Goal: Task Accomplishment & Management: Manage account settings

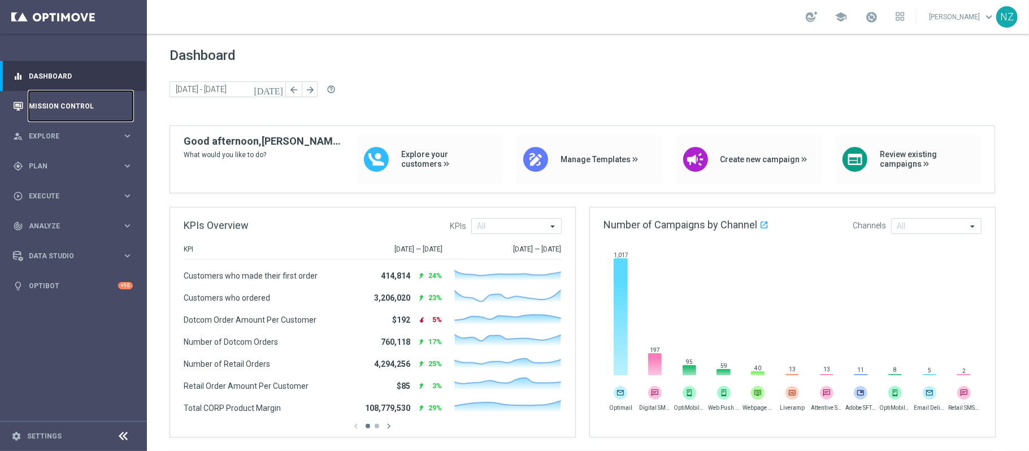
click at [37, 99] on link "Mission Control" at bounding box center [81, 106] width 104 height 30
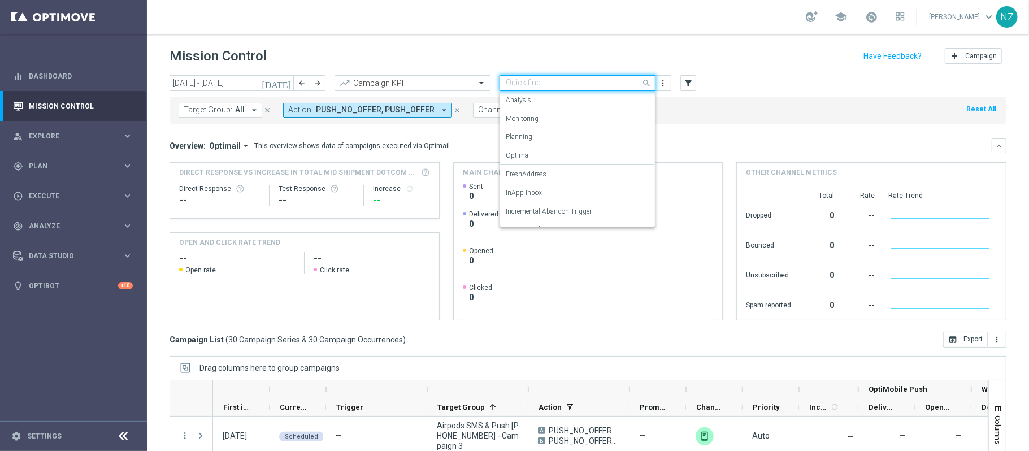
click at [568, 83] on input "text" at bounding box center [566, 84] width 121 height 10
click at [557, 160] on label "Incremental Promo Sales/Margin" at bounding box center [554, 161] width 97 height 10
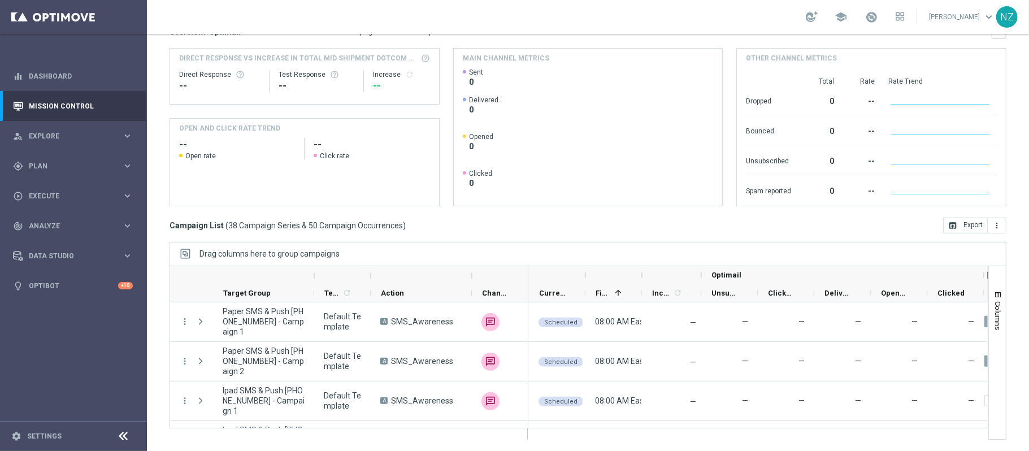
scroll to position [0, 0]
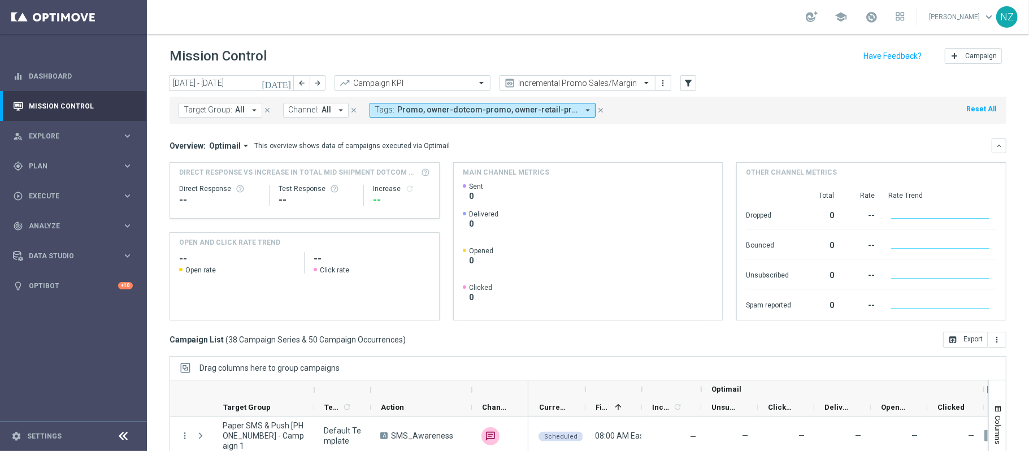
click at [290, 81] on icon "[DATE]" at bounding box center [277, 83] width 31 height 10
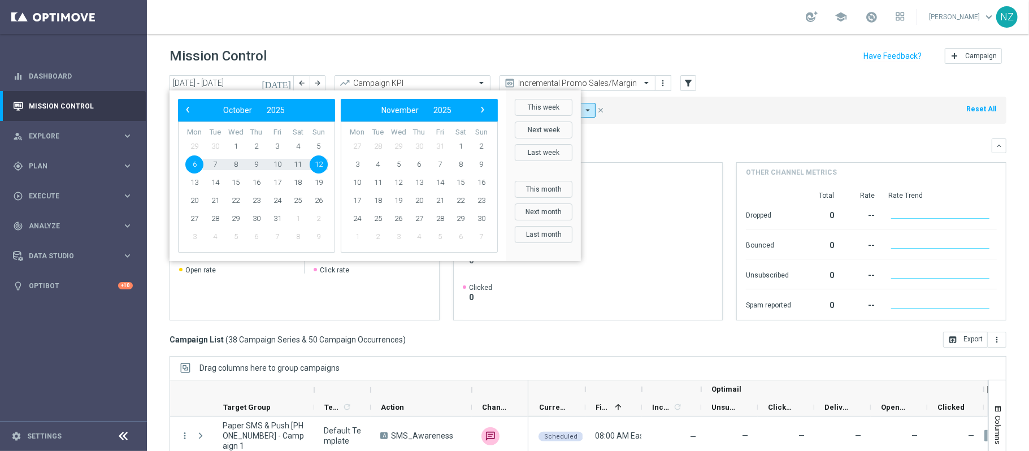
click at [769, 136] on mini-dashboard "Overview: Optimail arrow_drop_down This overview shows data of campaigns execut…" at bounding box center [588, 228] width 837 height 208
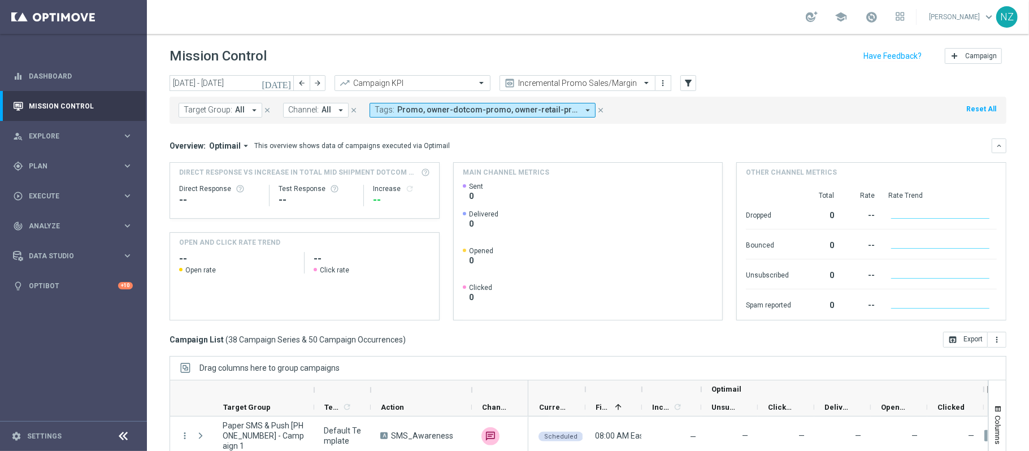
click at [532, 111] on span "Promo, owner-dotcom-promo, owner-retail-promo, promo" at bounding box center [487, 110] width 181 height 10
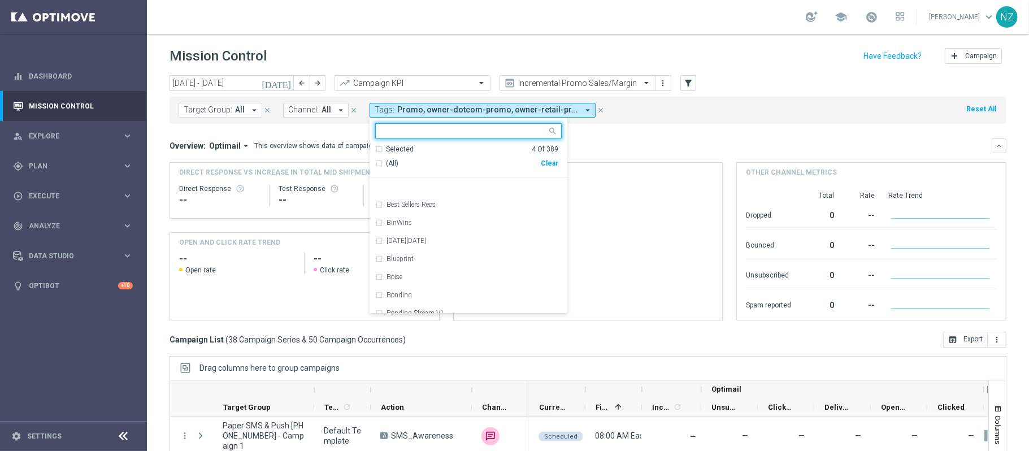
scroll to position [1507, 0]
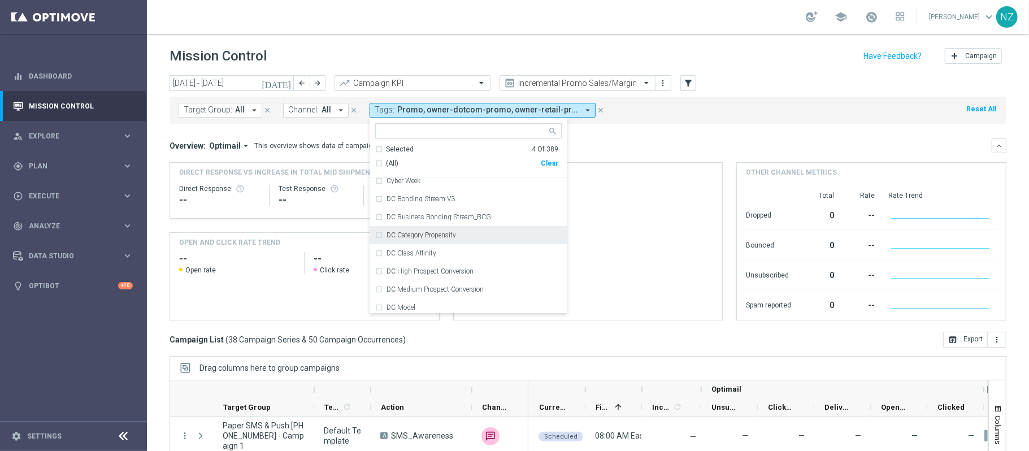
click at [796, 114] on div "Target Group: All arrow_drop_down close Channel: All arrow_drop_down close Tags…" at bounding box center [588, 110] width 837 height 27
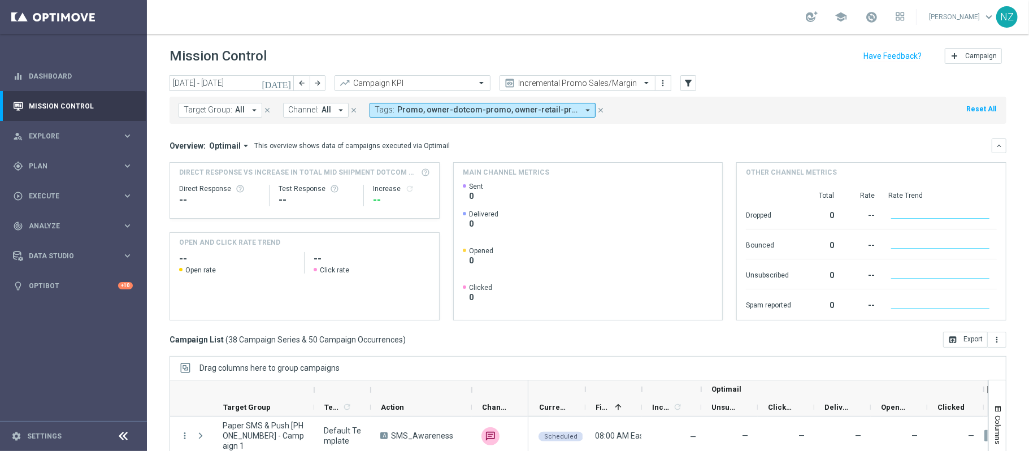
click at [313, 111] on span "Channel:" at bounding box center [303, 110] width 31 height 10
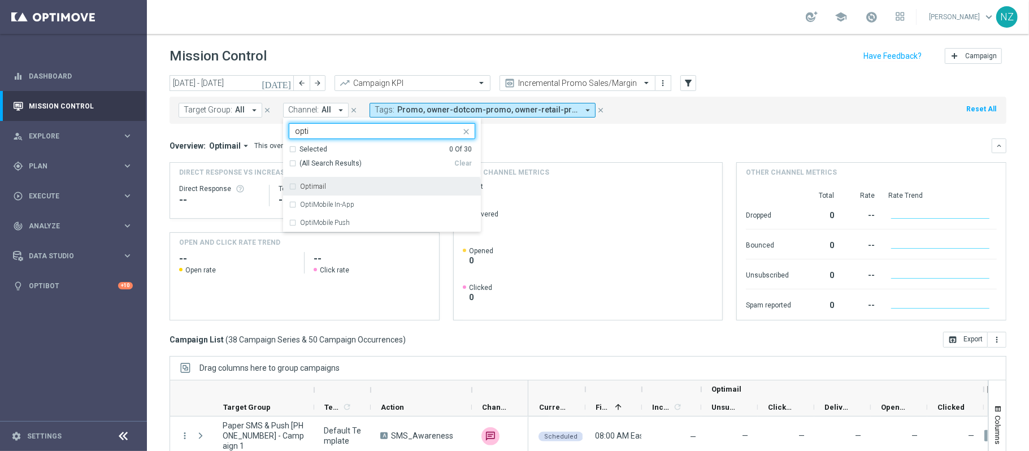
click at [323, 190] on label "Optimail" at bounding box center [313, 186] width 26 height 7
type input "opti"
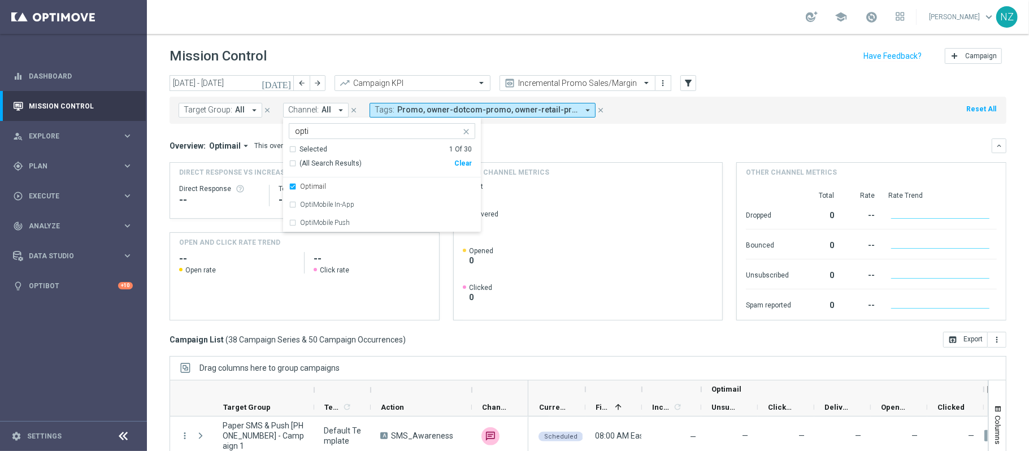
click at [692, 132] on mini-dashboard "Overview: Optimail arrow_drop_down This overview shows data of campaigns execut…" at bounding box center [588, 228] width 837 height 208
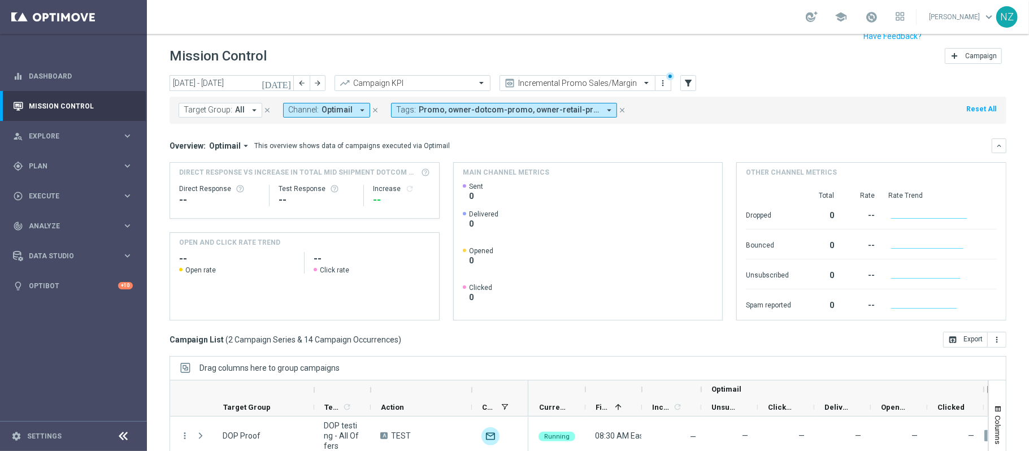
scroll to position [114, 0]
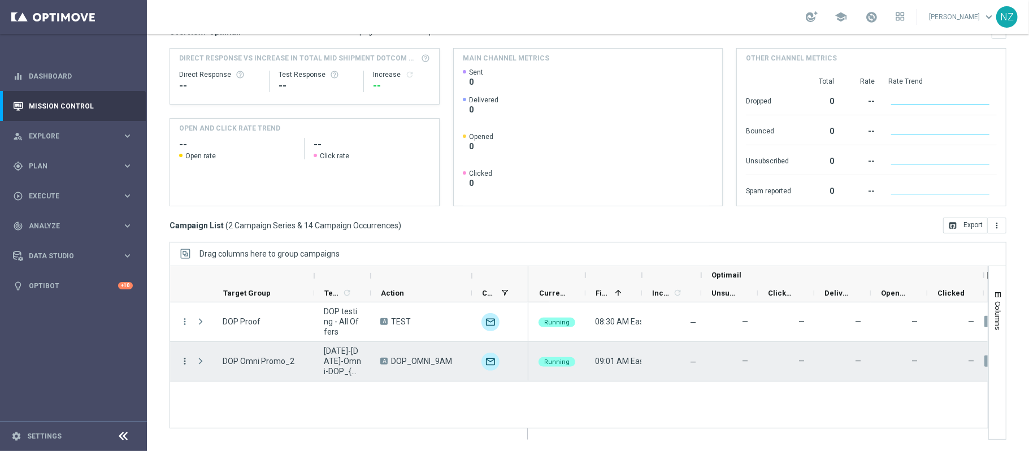
click at [185, 362] on icon "more_vert" at bounding box center [185, 361] width 10 height 10
click at [234, 226] on span "Campaign Details" at bounding box center [235, 228] width 57 height 8
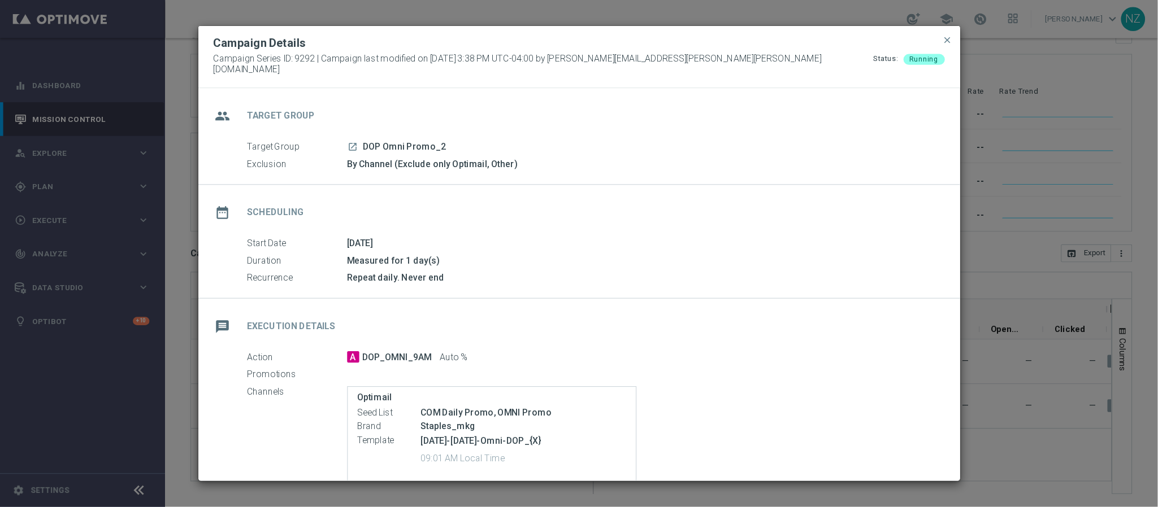
scroll to position [150, 0]
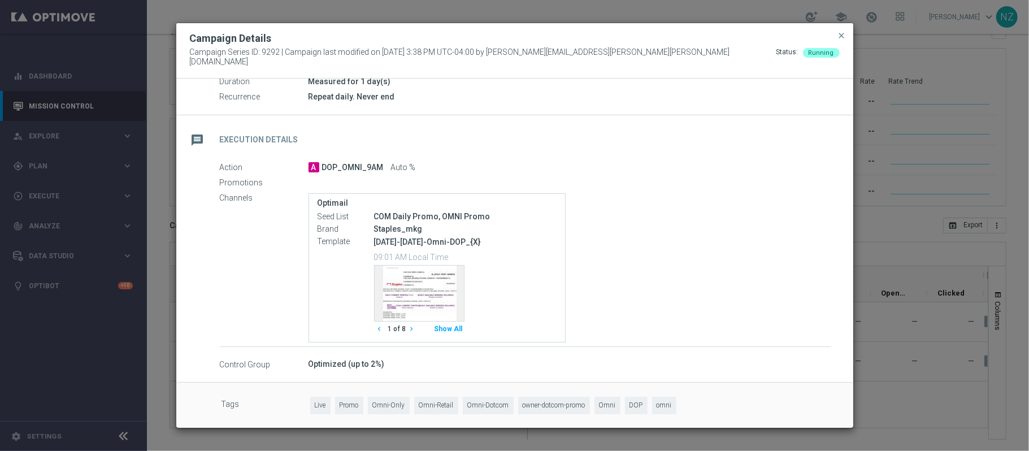
click at [445, 325] on button "Show All" at bounding box center [449, 329] width 32 height 15
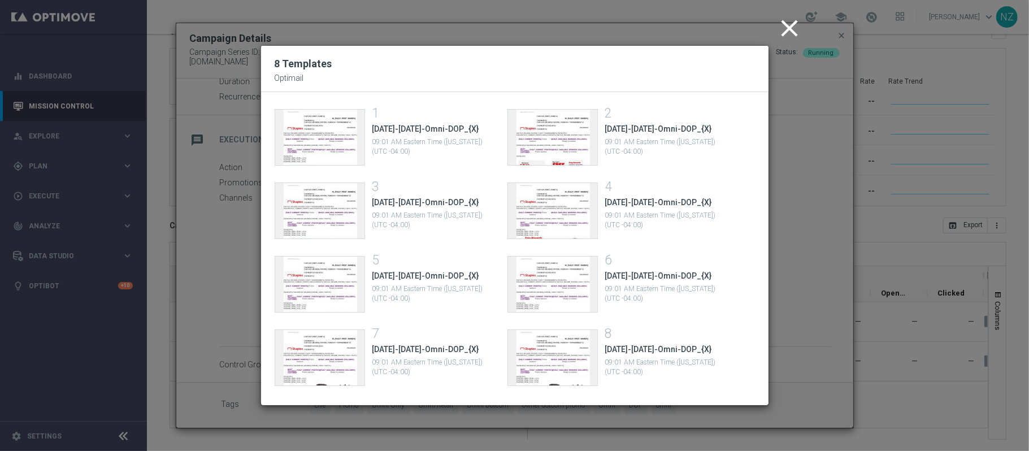
click at [781, 21] on icon "close" at bounding box center [790, 28] width 28 height 28
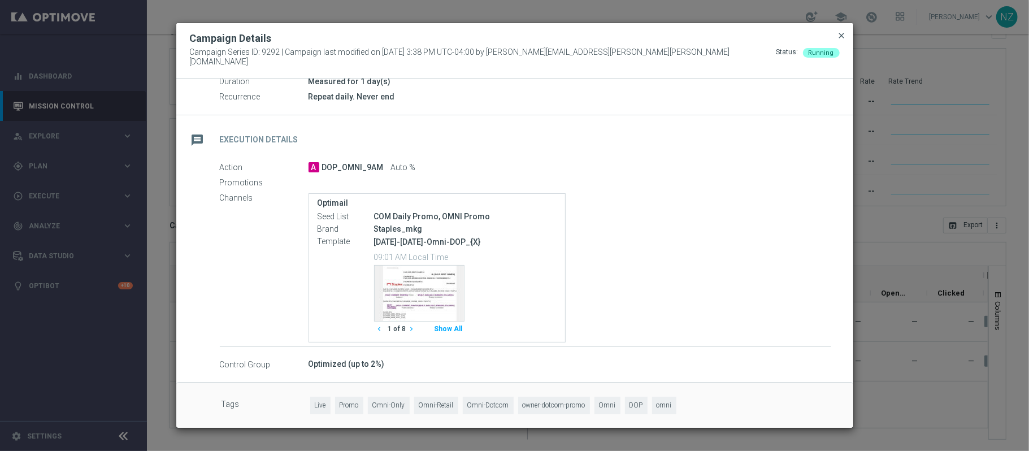
click at [844, 40] on span "close" at bounding box center [841, 35] width 9 height 9
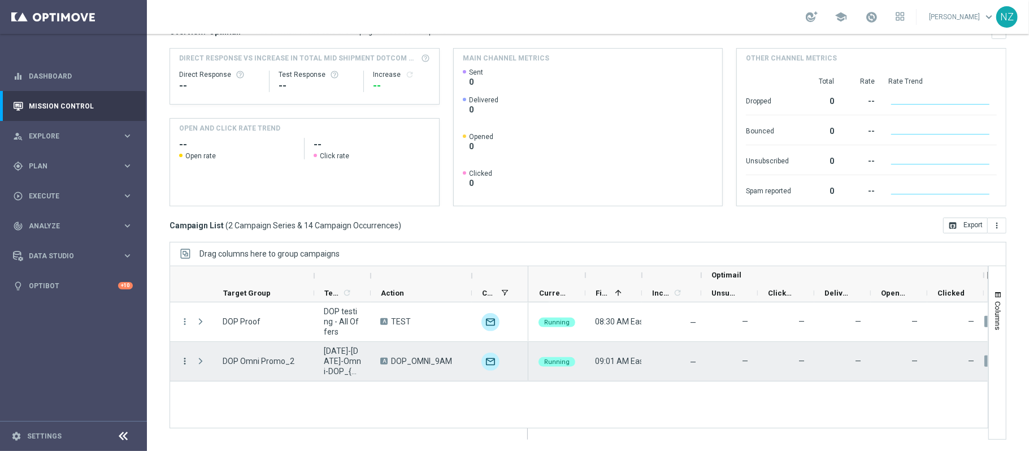
click at [185, 359] on icon "more_vert" at bounding box center [185, 361] width 10 height 10
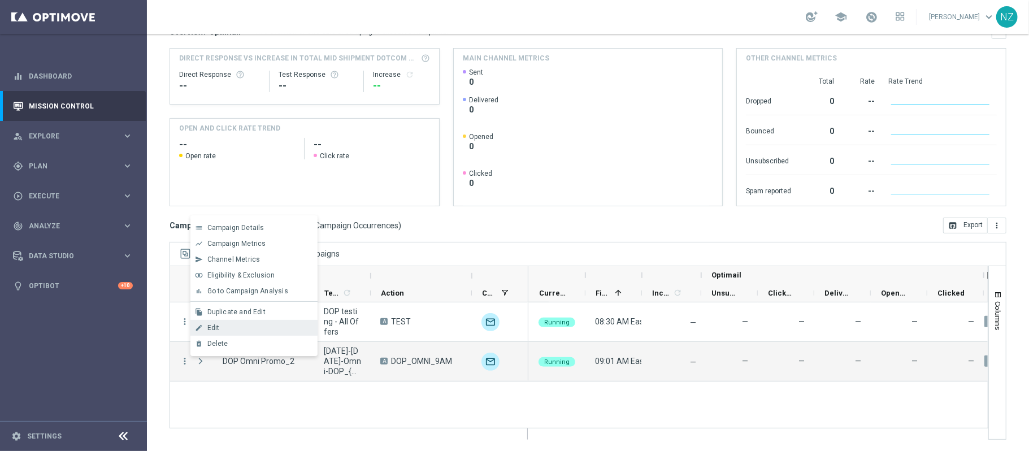
click at [222, 323] on div "edit Edit" at bounding box center [253, 328] width 127 height 16
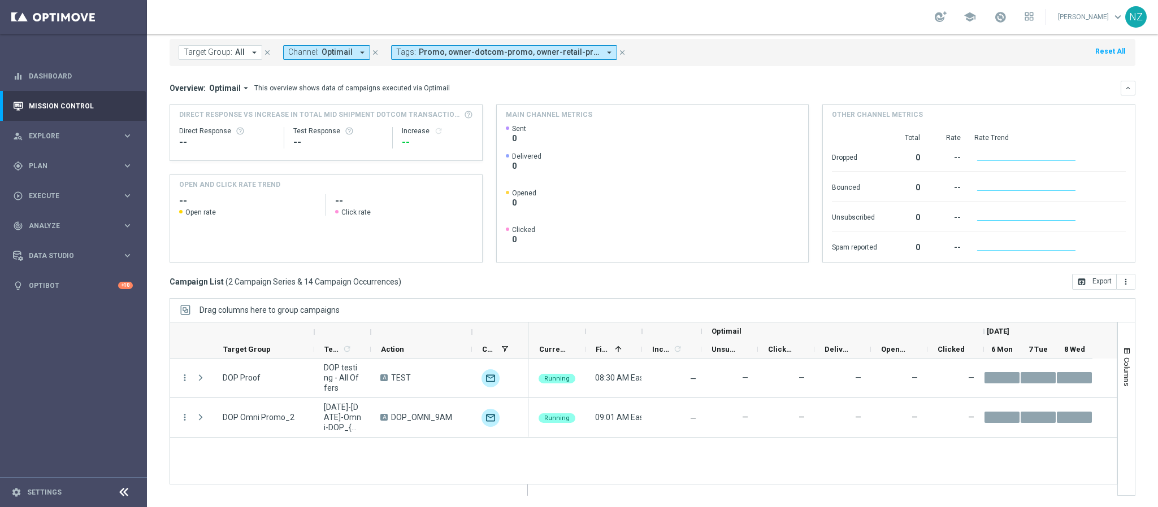
scroll to position [58, 0]
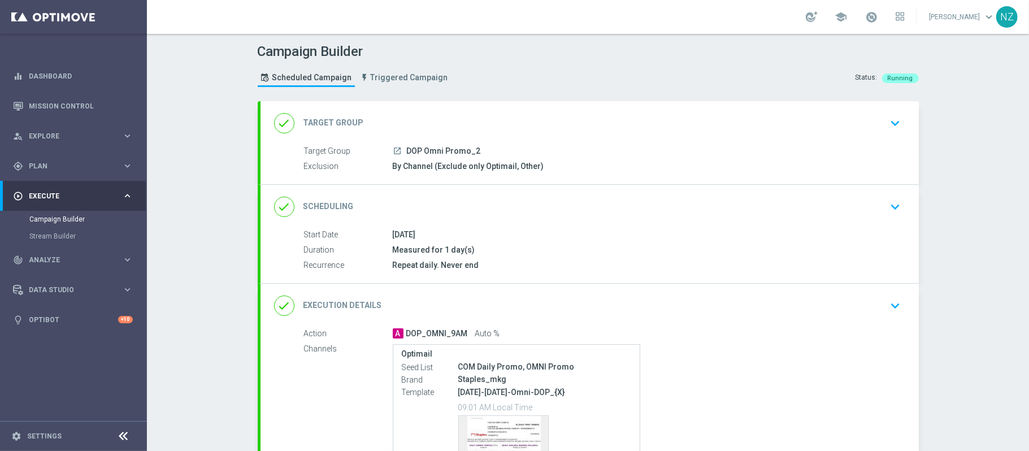
click at [879, 293] on div "done Execution Details keyboard_arrow_down" at bounding box center [590, 306] width 658 height 44
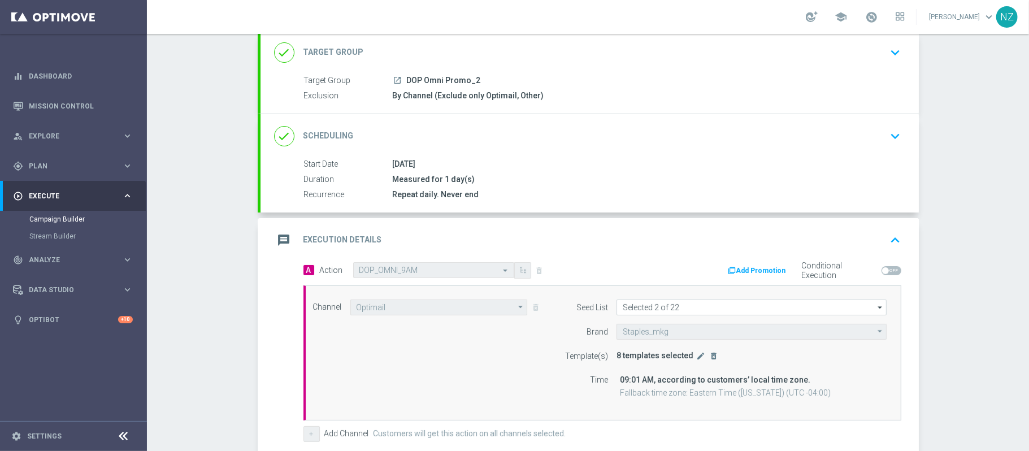
scroll to position [150, 0]
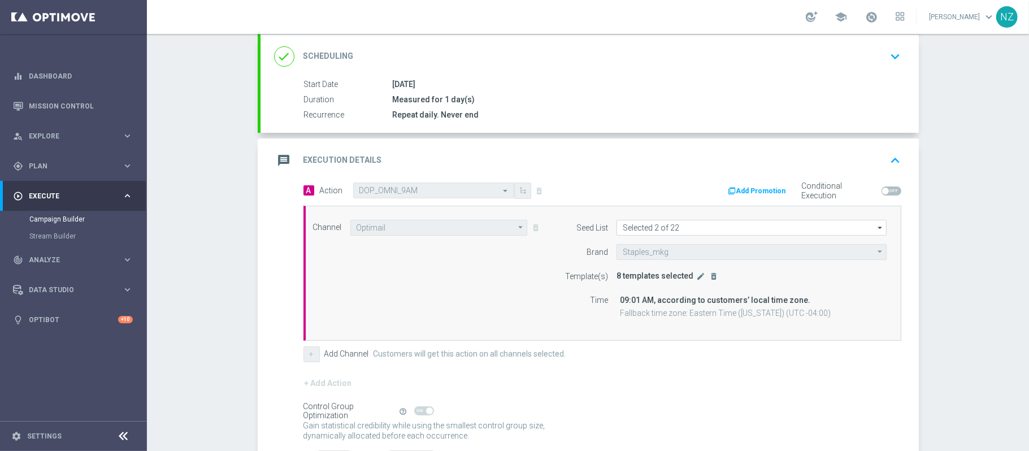
click at [688, 283] on div "Template(s) 8 templates selected edit delete_forever" at bounding box center [722, 276] width 345 height 16
click at [694, 270] on multi-template-input "8 templates selected edit delete_forever" at bounding box center [668, 274] width 103 height 13
click at [696, 274] on icon "edit" at bounding box center [700, 276] width 9 height 9
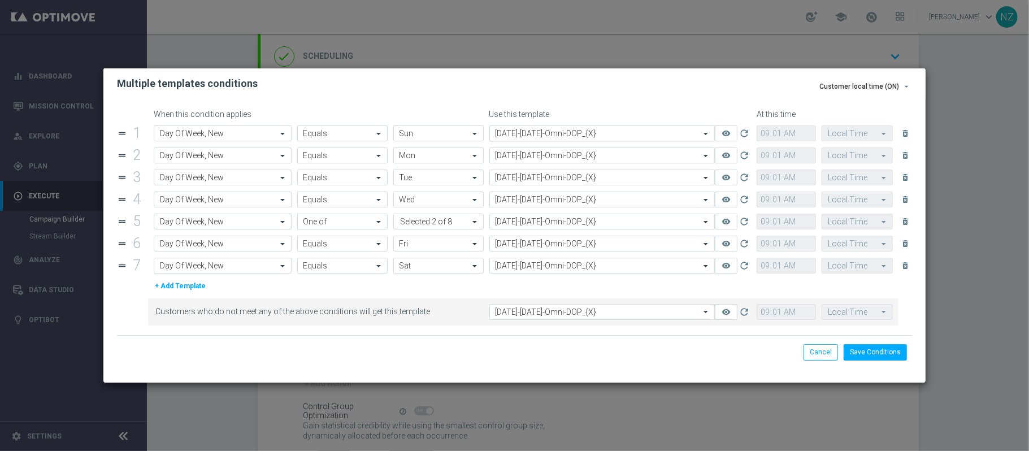
click at [545, 132] on input "text" at bounding box center [591, 134] width 191 height 10
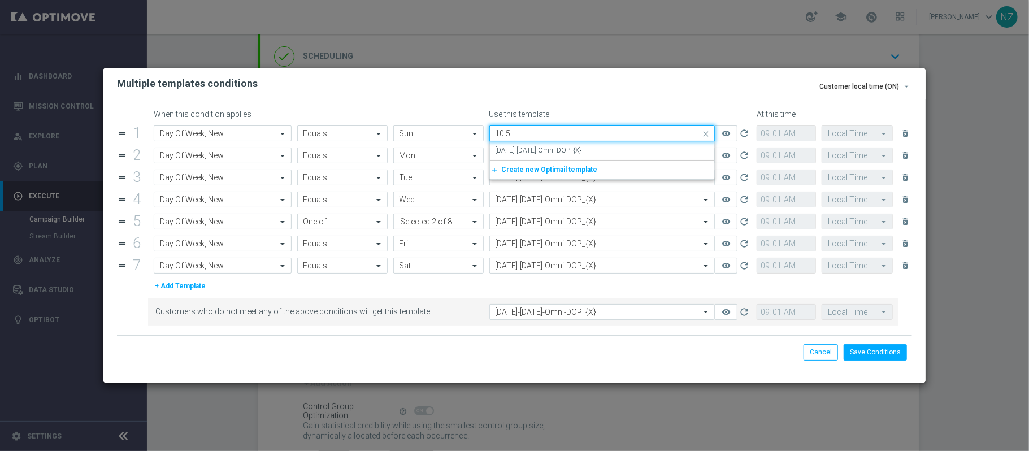
scroll to position [0, 0]
click at [565, 150] on label "10.5.25-Sunday-Omni-DOP_{X}" at bounding box center [539, 151] width 86 height 10
type input "10.5"
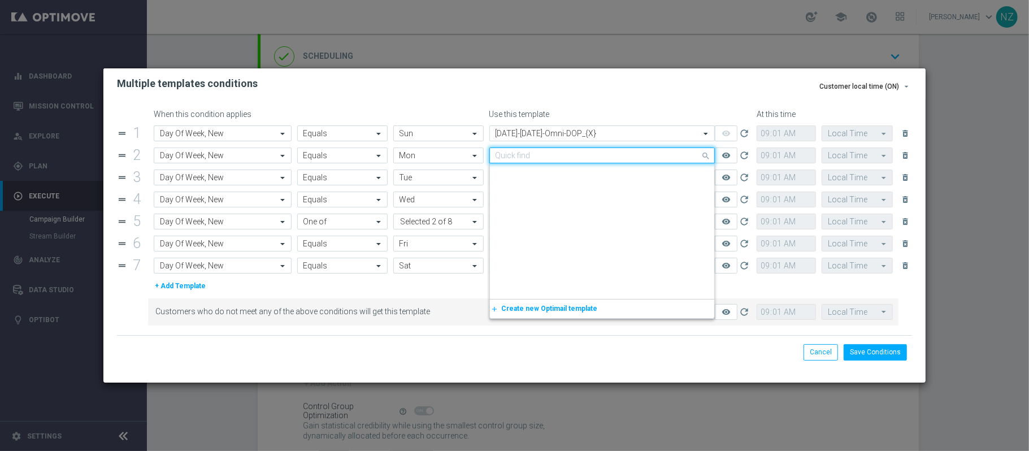
click at [526, 153] on input "text" at bounding box center [591, 156] width 191 height 10
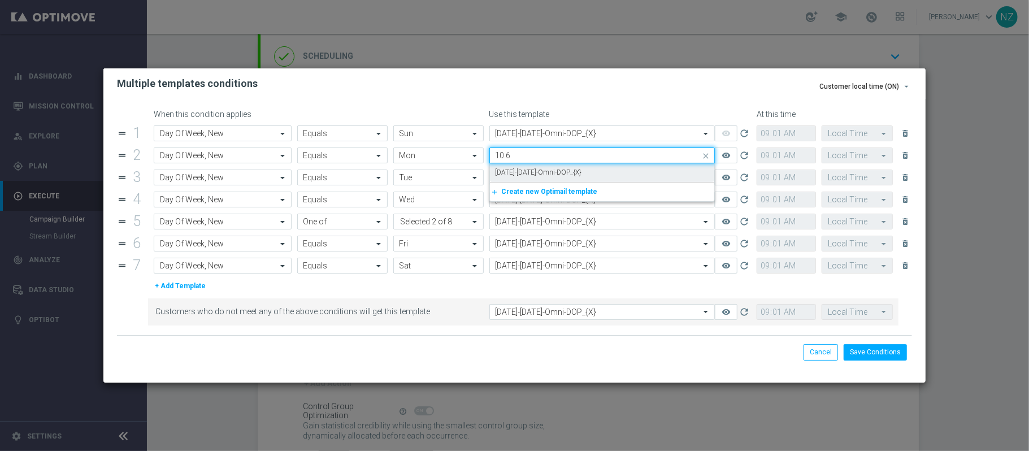
click at [523, 175] on label "10.6.25-Monday-Omni-DOP_{X}" at bounding box center [539, 173] width 86 height 10
type input "10.6"
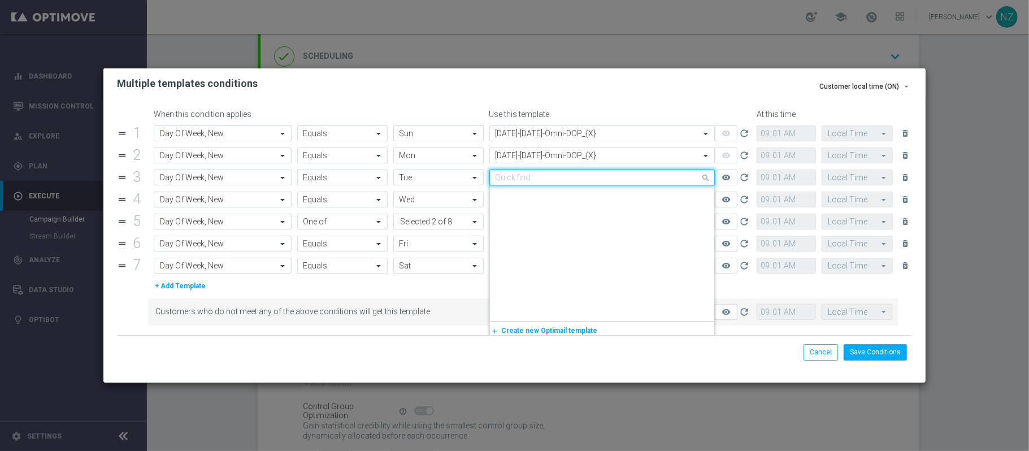
click at [523, 181] on input "text" at bounding box center [591, 178] width 191 height 10
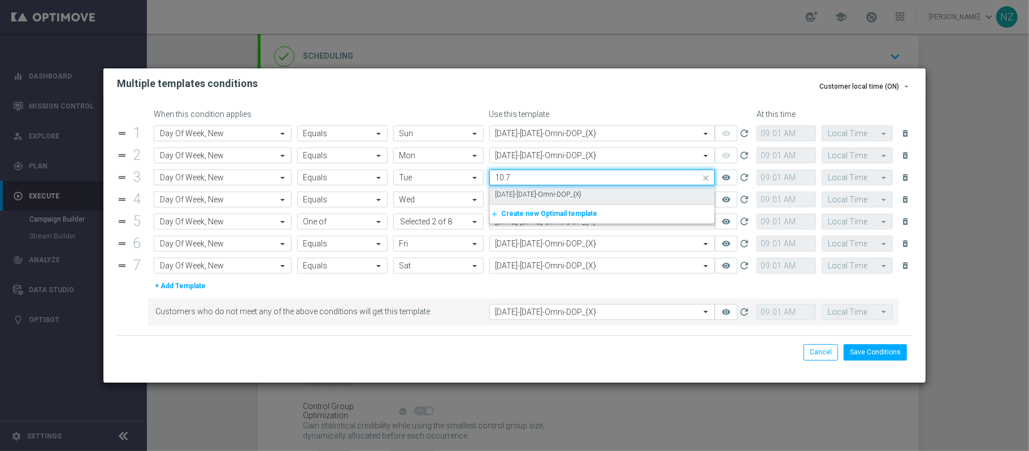
click at [524, 189] on div "10.7.25-Tuesday-Omni-DOP_{X}" at bounding box center [603, 194] width 214 height 19
type input "10.7"
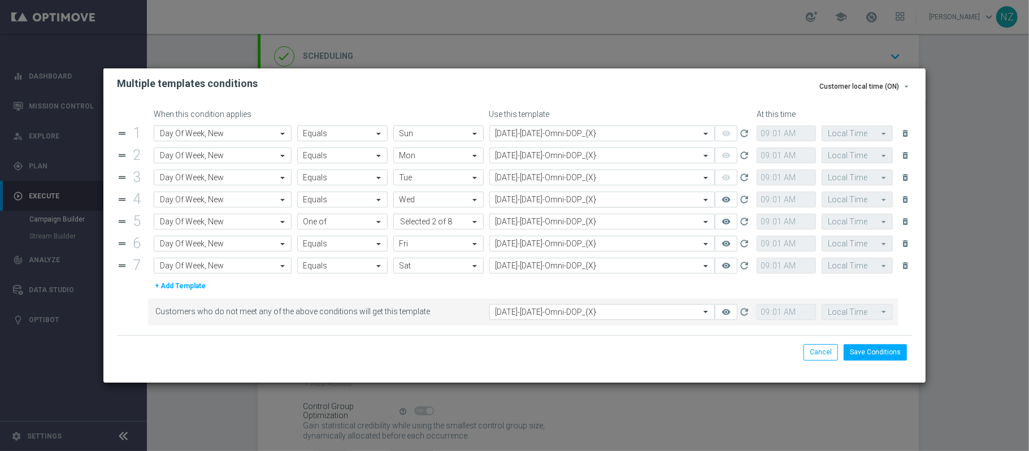
click at [522, 195] on div "Select template 10.1.25-Wednesday-Omni-DOP_{X}" at bounding box center [595, 199] width 211 height 9
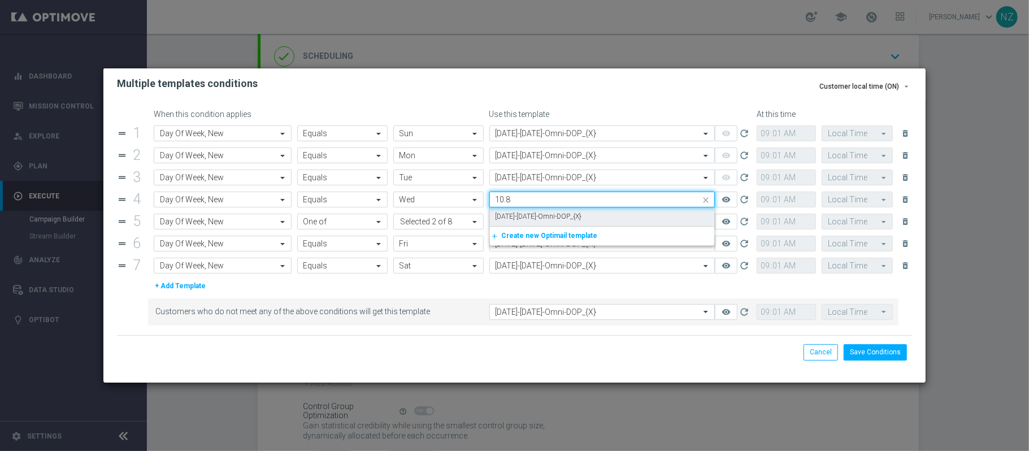
click at [526, 214] on label "10.8.25-Wednesday-Omni-DOP_{X}" at bounding box center [539, 217] width 86 height 10
type input "10.8"
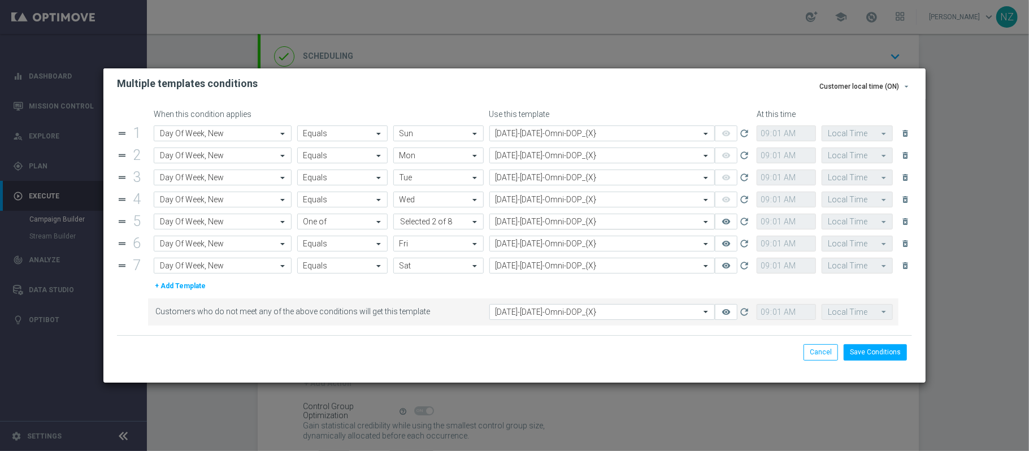
click at [526, 227] on input "text" at bounding box center [591, 222] width 191 height 10
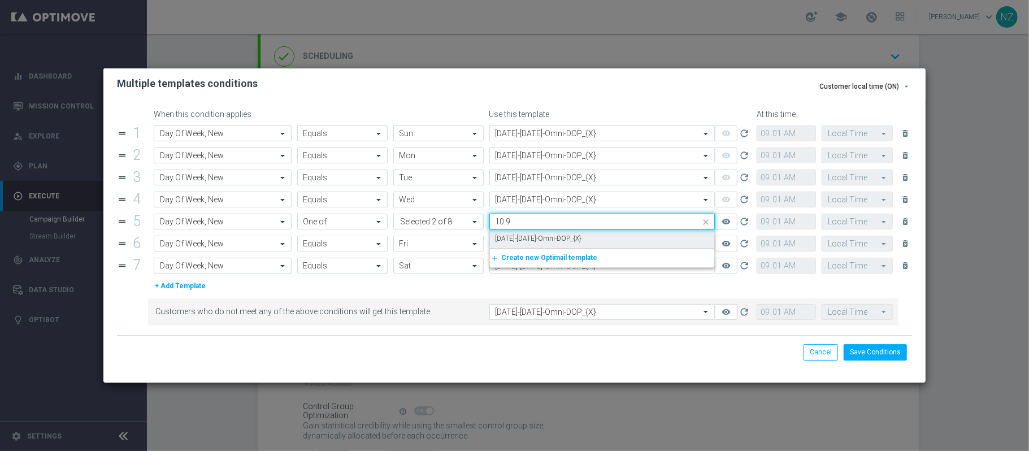
click at [528, 233] on div "10.9.25-Thursday-Omni-DOP_{X}" at bounding box center [603, 238] width 214 height 19
type input "10.9"
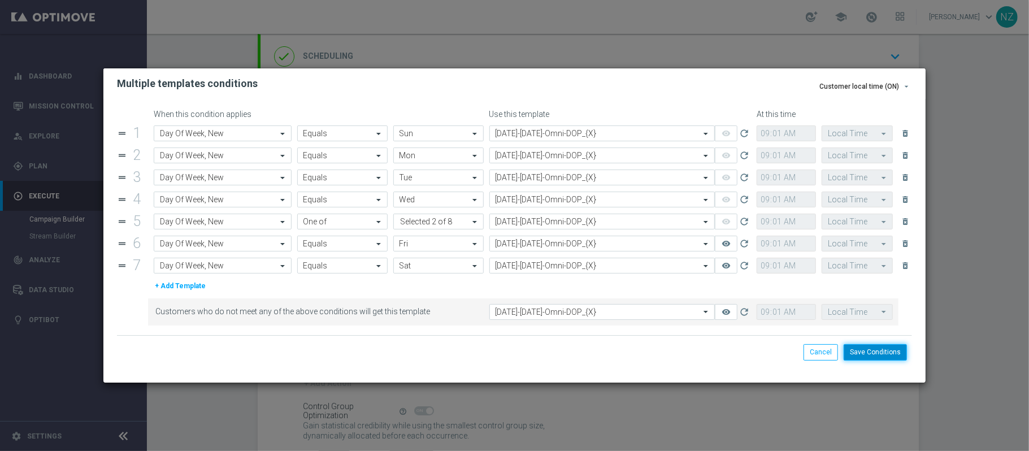
click at [877, 357] on button "Save Conditions" at bounding box center [875, 352] width 63 height 16
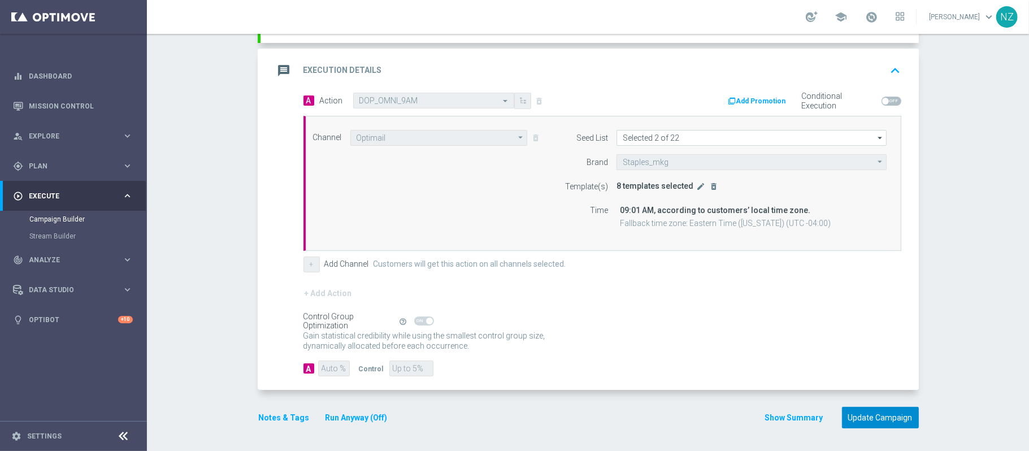
click at [869, 416] on button "Update Campaign" at bounding box center [880, 418] width 77 height 22
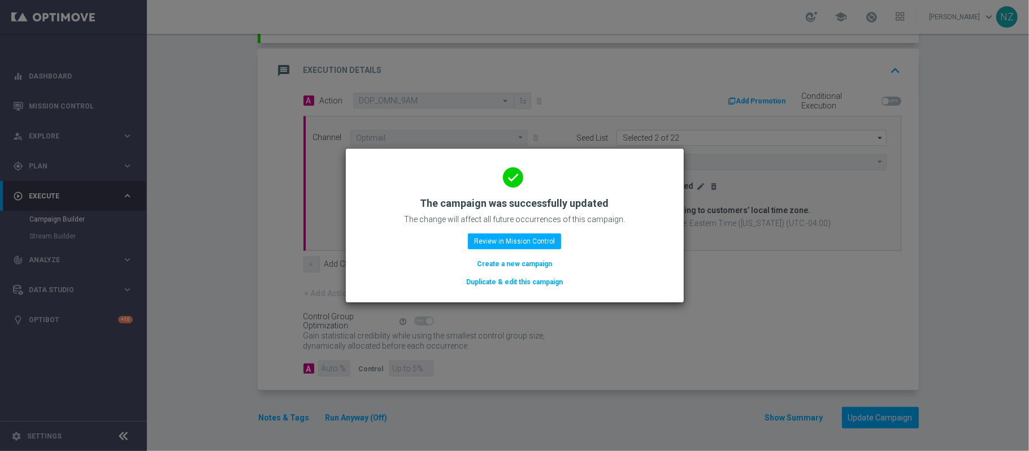
click at [523, 232] on div "done The campaign was successfully updated The change will affect all future oc…" at bounding box center [514, 223] width 311 height 129
click at [519, 241] on button "Review in Mission Control" at bounding box center [514, 241] width 93 height 16
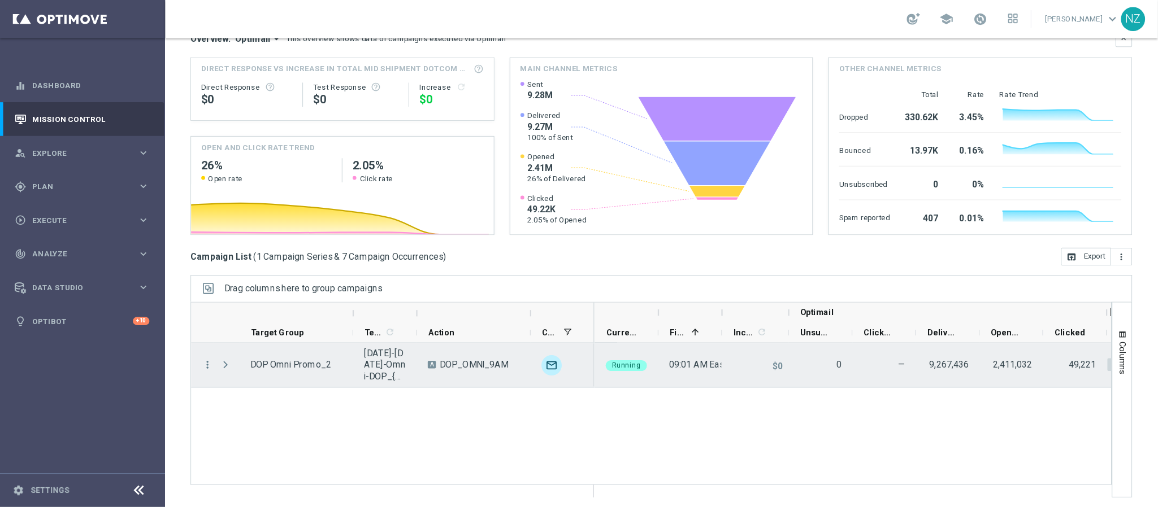
scroll to position [114, 0]
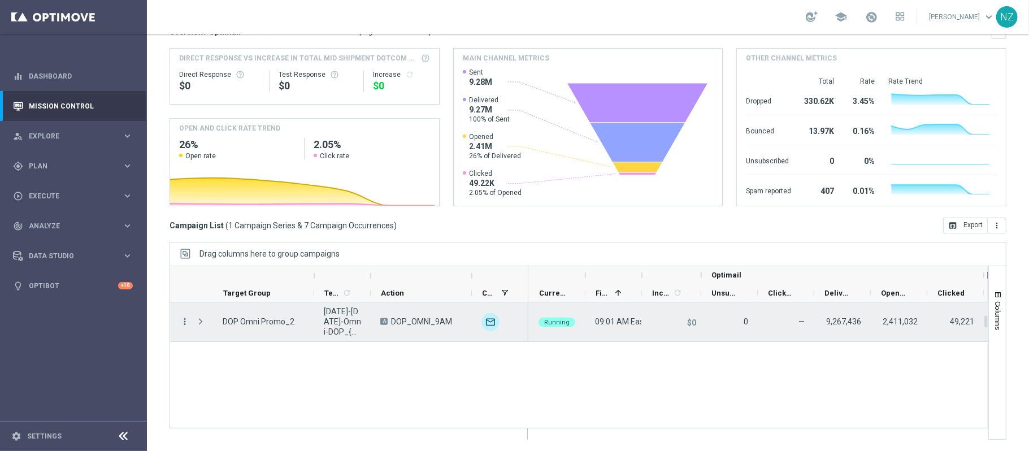
click at [184, 320] on icon "more_vert" at bounding box center [185, 321] width 10 height 10
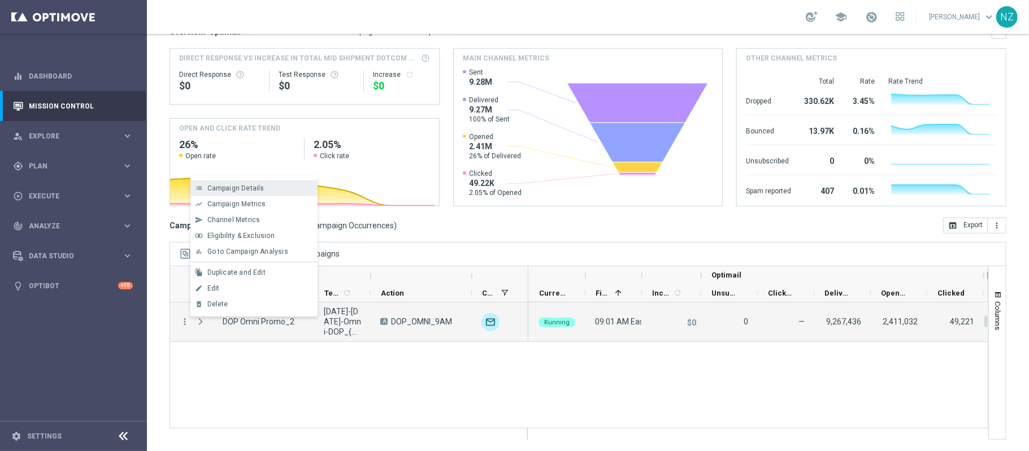
click at [247, 190] on span "Campaign Details" at bounding box center [235, 188] width 57 height 8
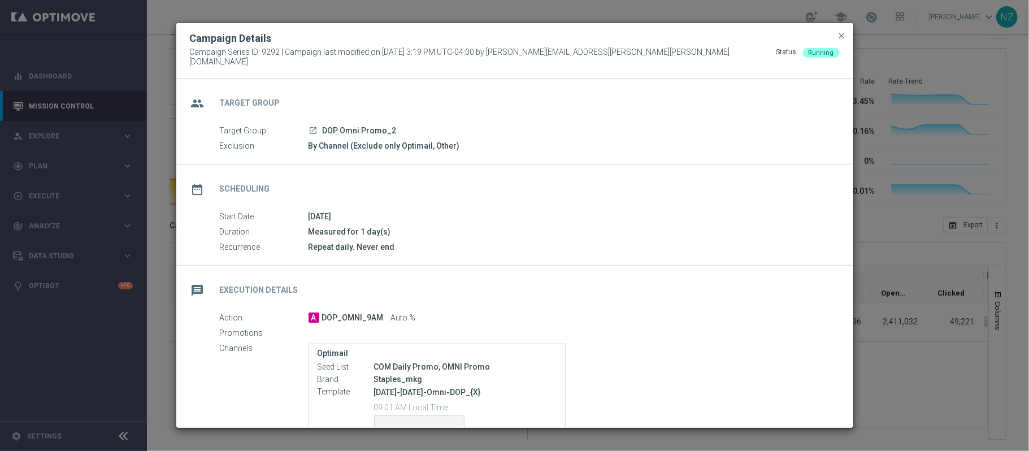
click at [314, 126] on icon "launch" at bounding box center [313, 130] width 9 height 9
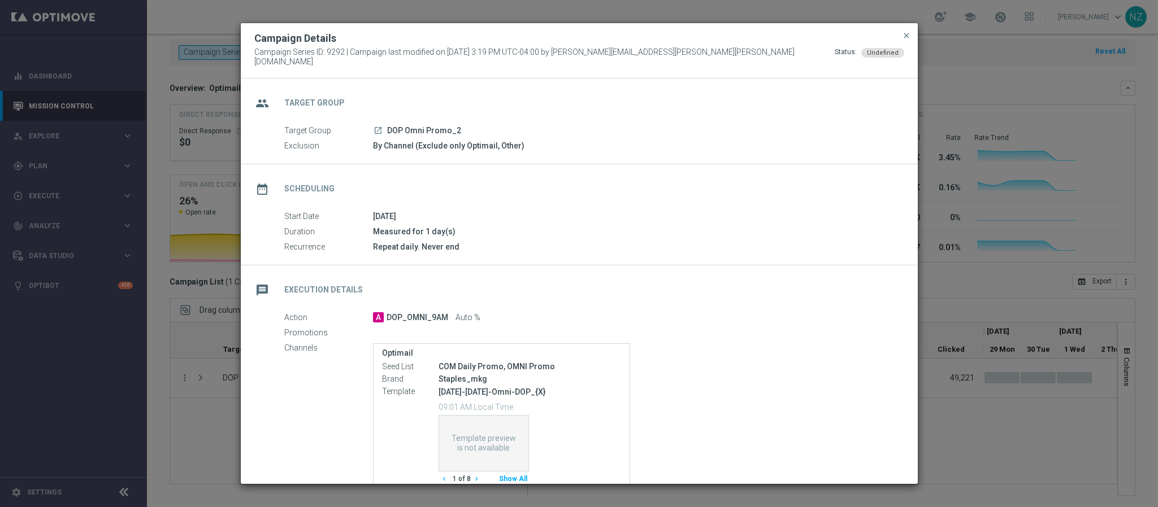
scroll to position [58, 0]
click at [907, 33] on button "close" at bounding box center [906, 36] width 11 height 14
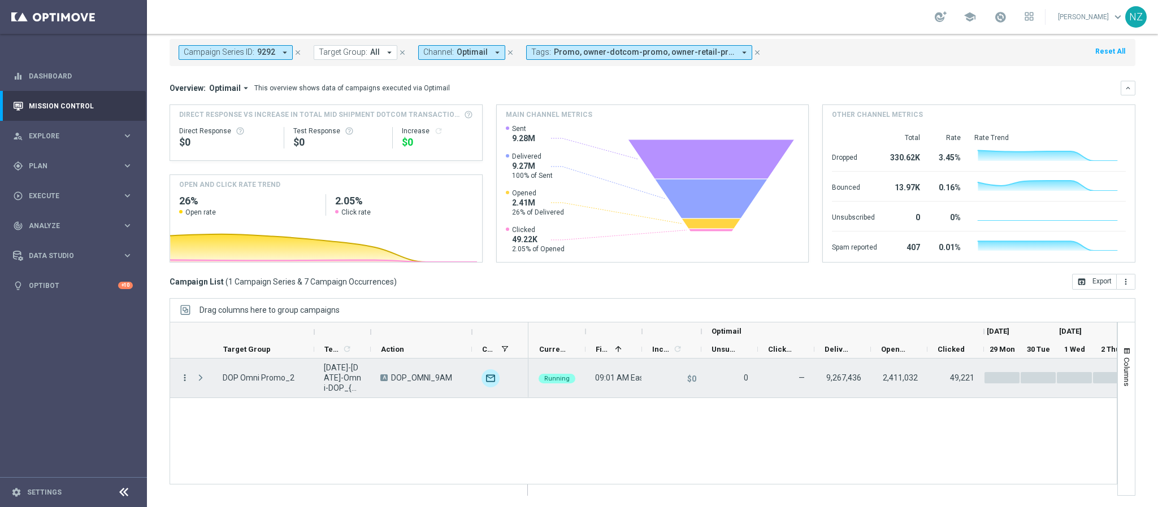
click at [189, 377] on icon "more_vert" at bounding box center [185, 378] width 10 height 10
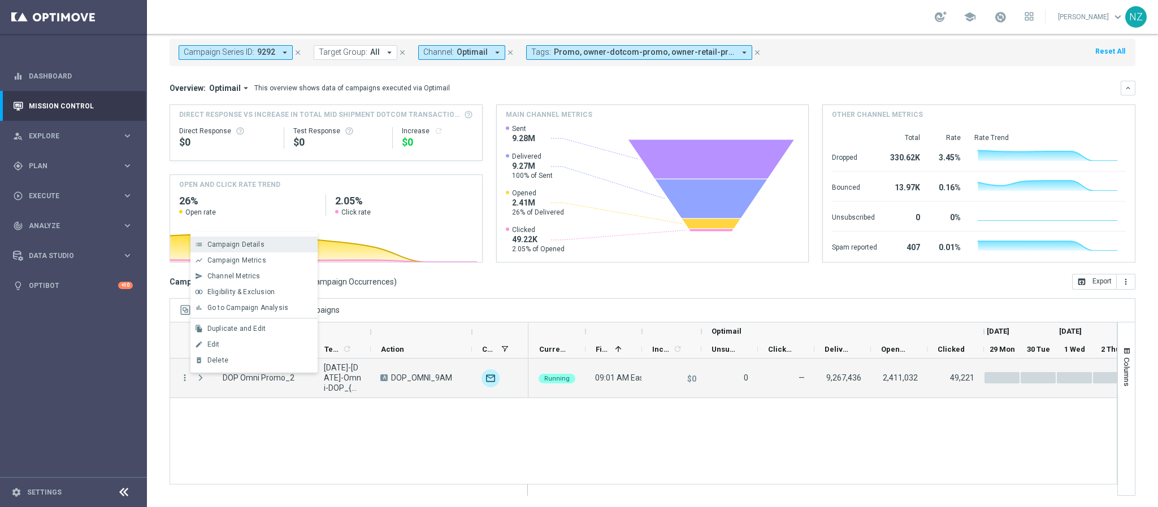
click at [237, 241] on span "Campaign Details" at bounding box center [235, 245] width 57 height 8
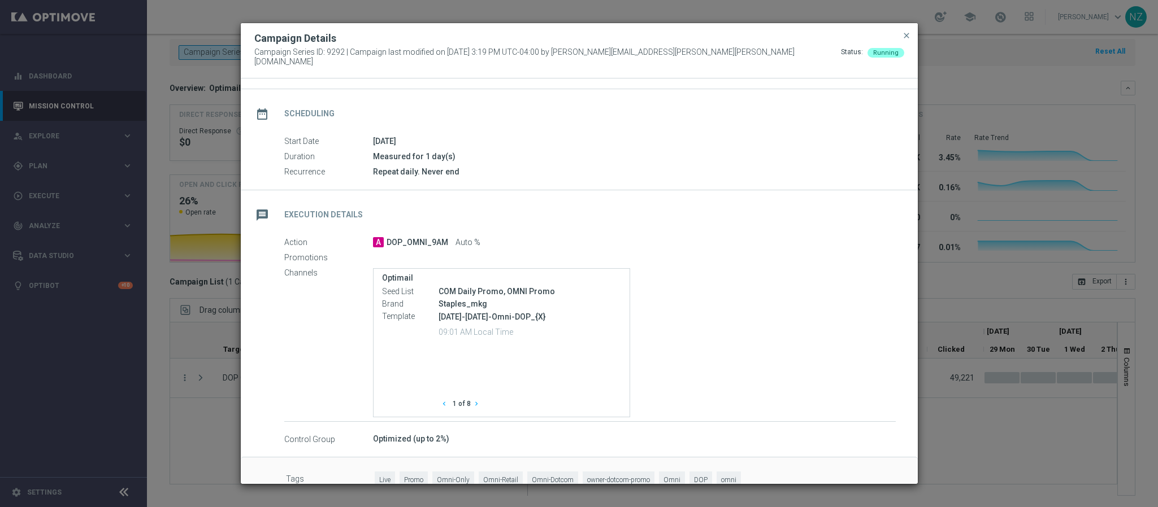
scroll to position [98, 0]
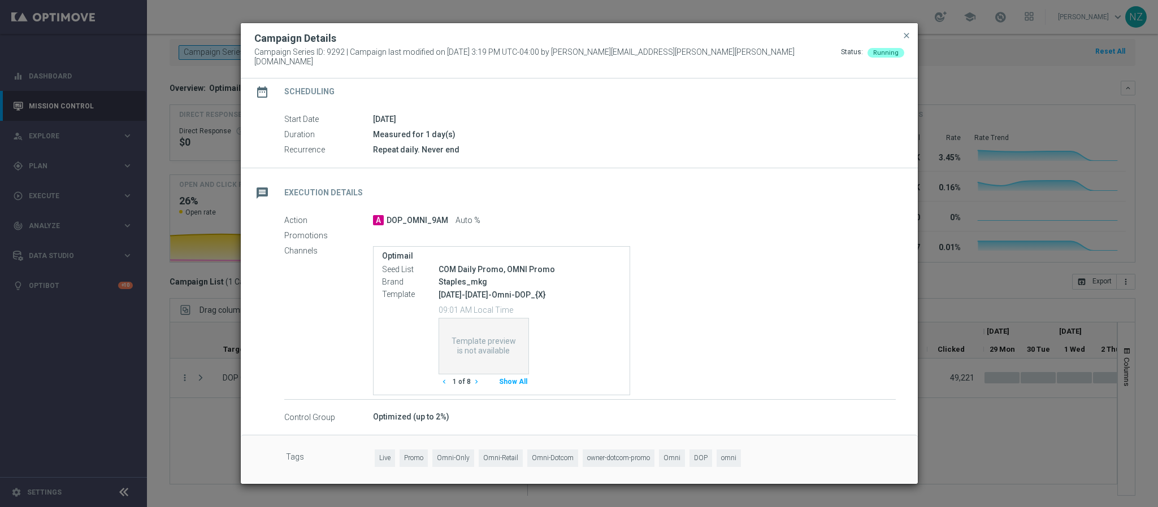
click at [509, 380] on button "Show All" at bounding box center [513, 382] width 32 height 15
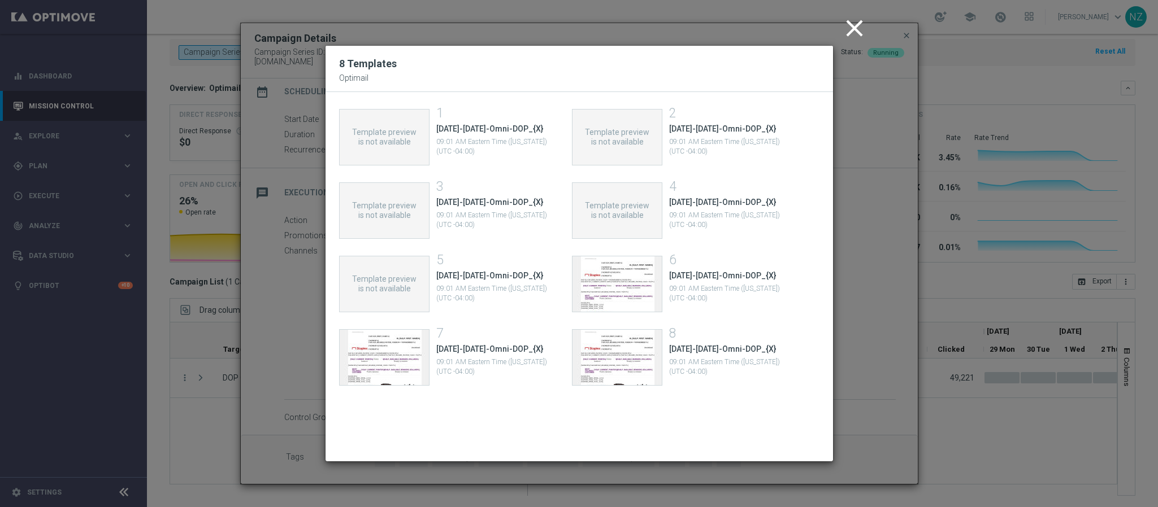
click at [843, 28] on icon "close" at bounding box center [854, 28] width 28 height 28
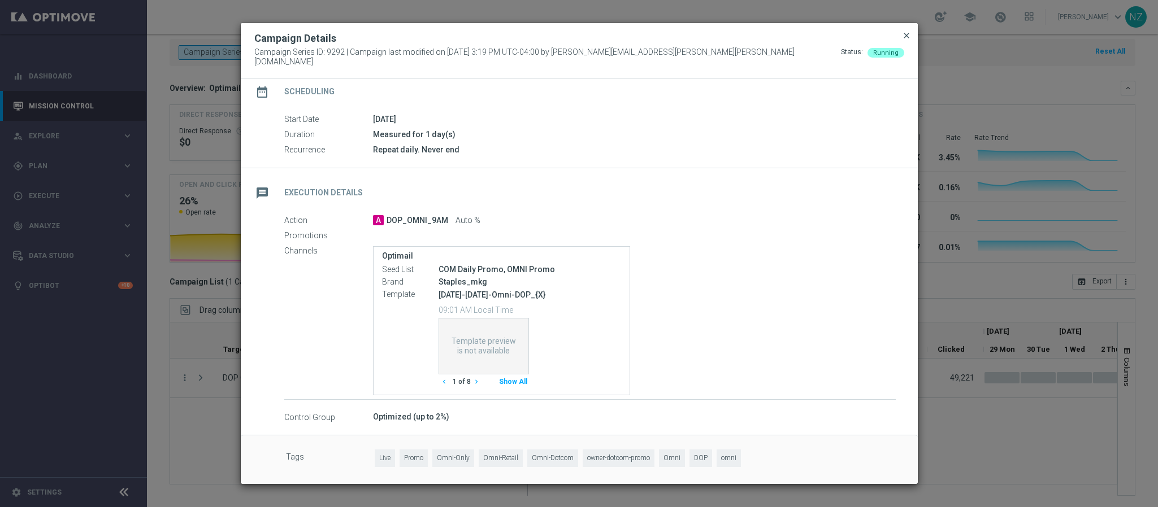
click at [905, 37] on span "close" at bounding box center [906, 35] width 9 height 9
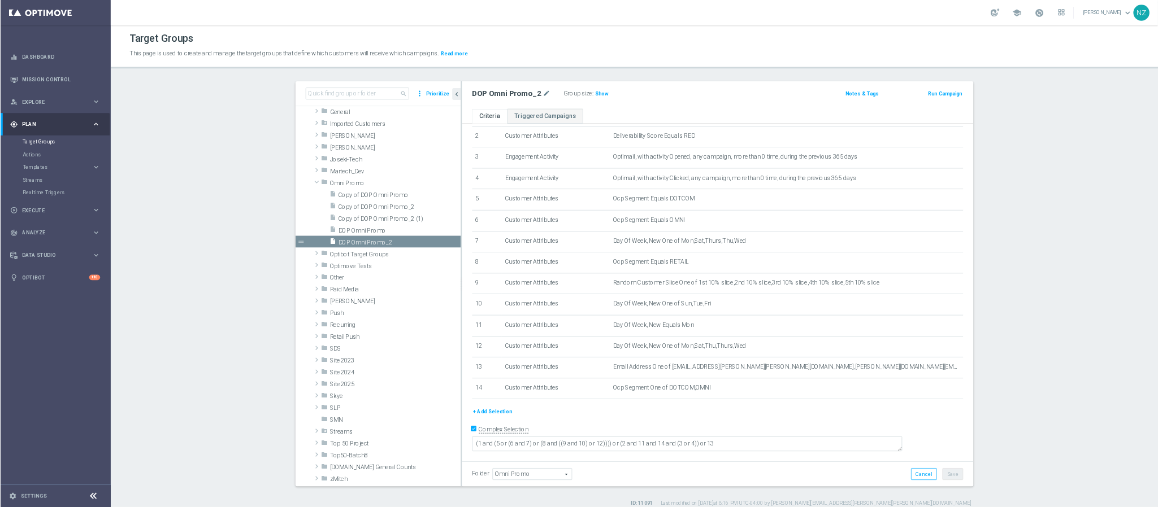
scroll to position [67, 0]
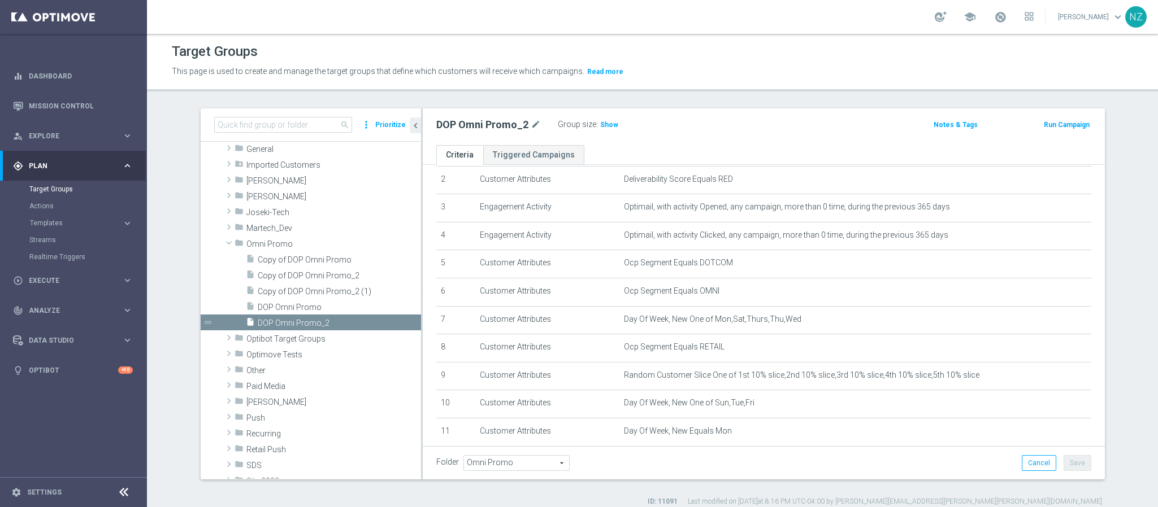
drag, startPoint x: 990, startPoint y: 1, endPoint x: 736, endPoint y: 98, distance: 272.2
click at [733, 97] on div "Target Groups This page is used to create and manage the target groups that def…" at bounding box center [652, 271] width 1011 height 474
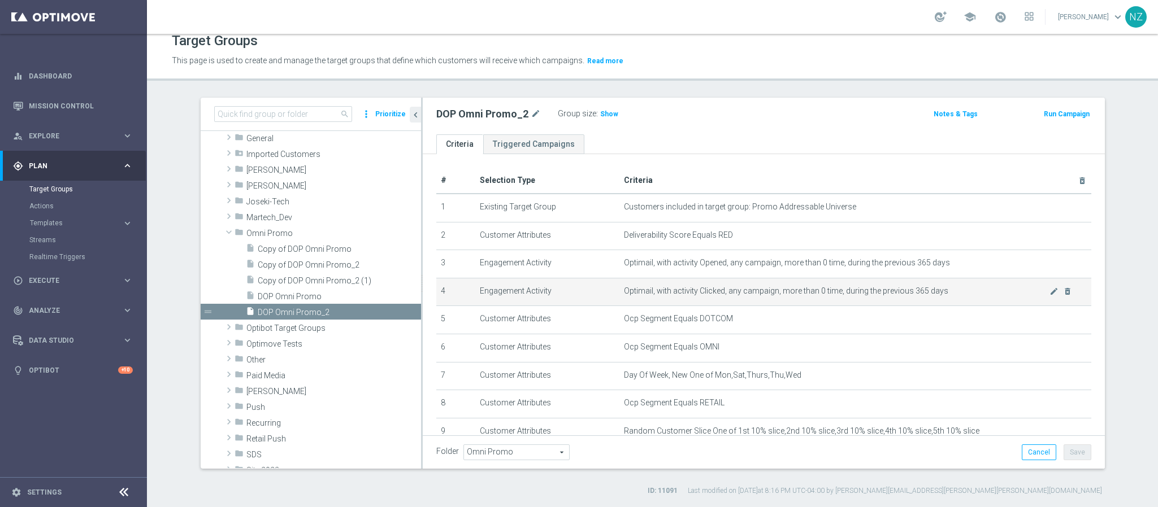
scroll to position [85, 0]
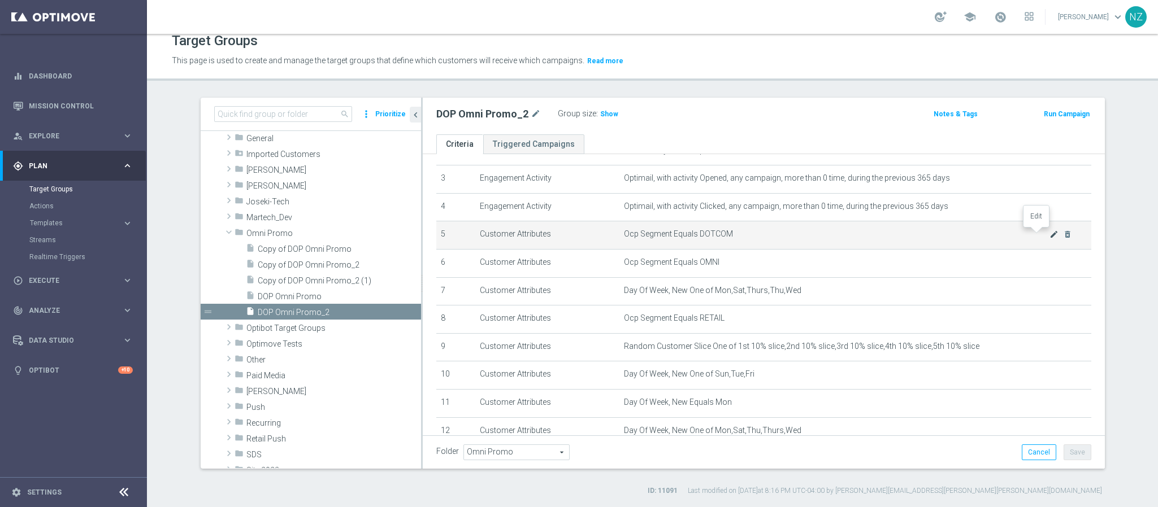
click at [1028, 234] on icon "mode_edit" at bounding box center [1053, 234] width 9 height 9
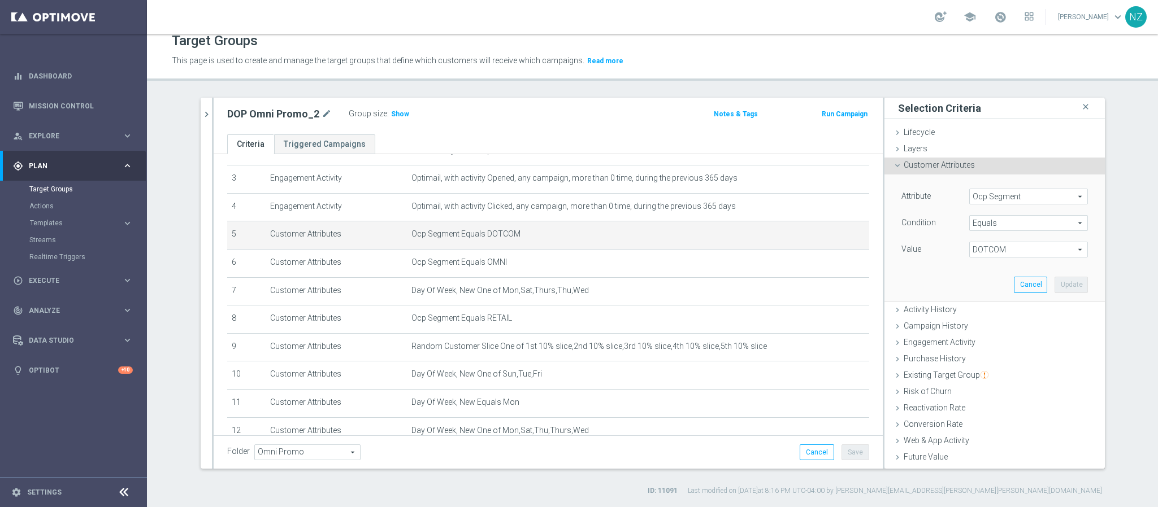
click at [988, 224] on span "Equals" at bounding box center [1029, 223] width 118 height 15
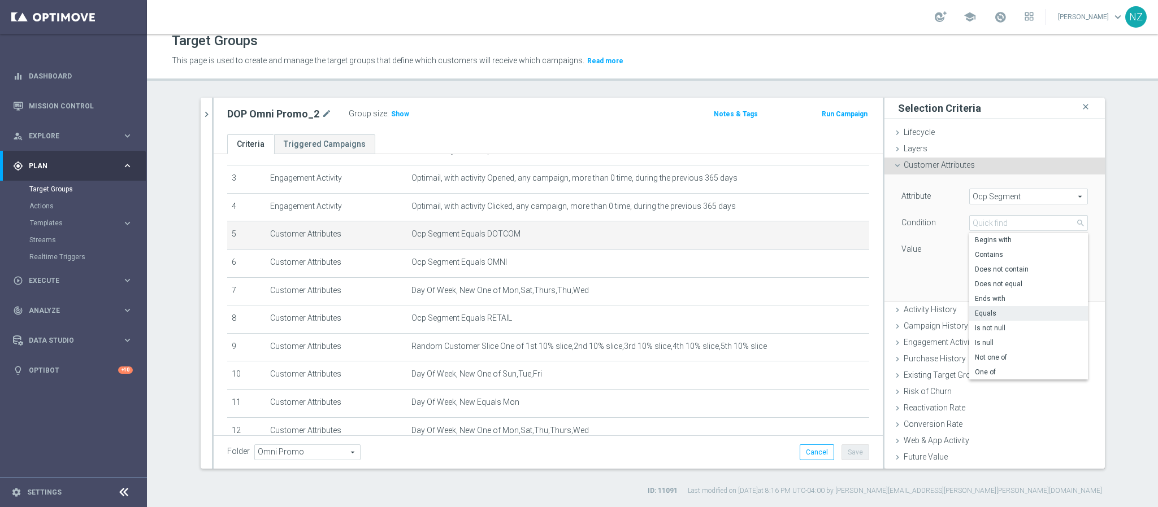
click at [922, 263] on div "Attribute Ocp Segment Ocp Segment arrow_drop_down search Condition Equals Equal…" at bounding box center [994, 238] width 203 height 127
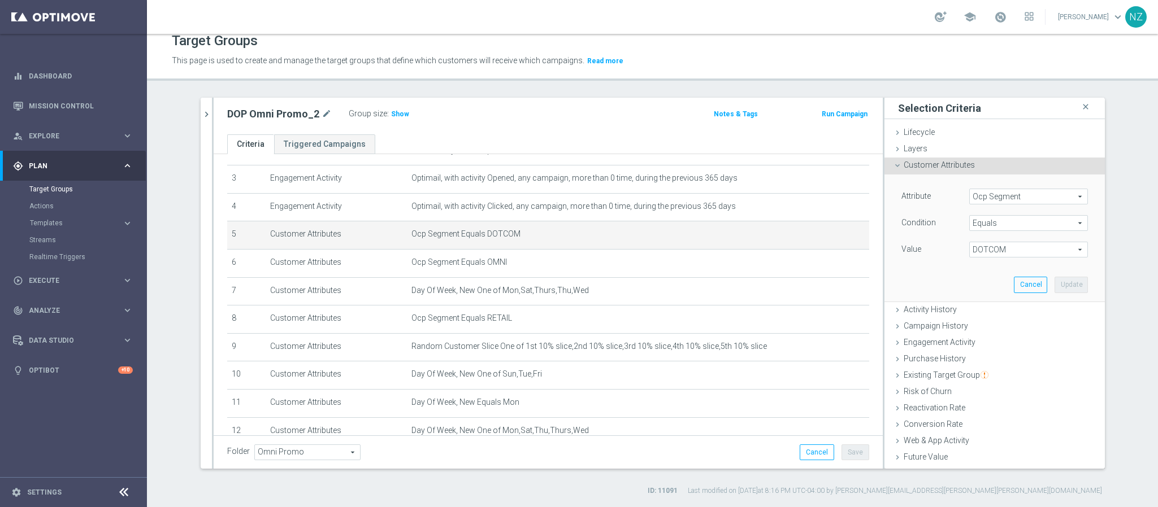
click at [984, 220] on span "Equals" at bounding box center [1029, 223] width 118 height 15
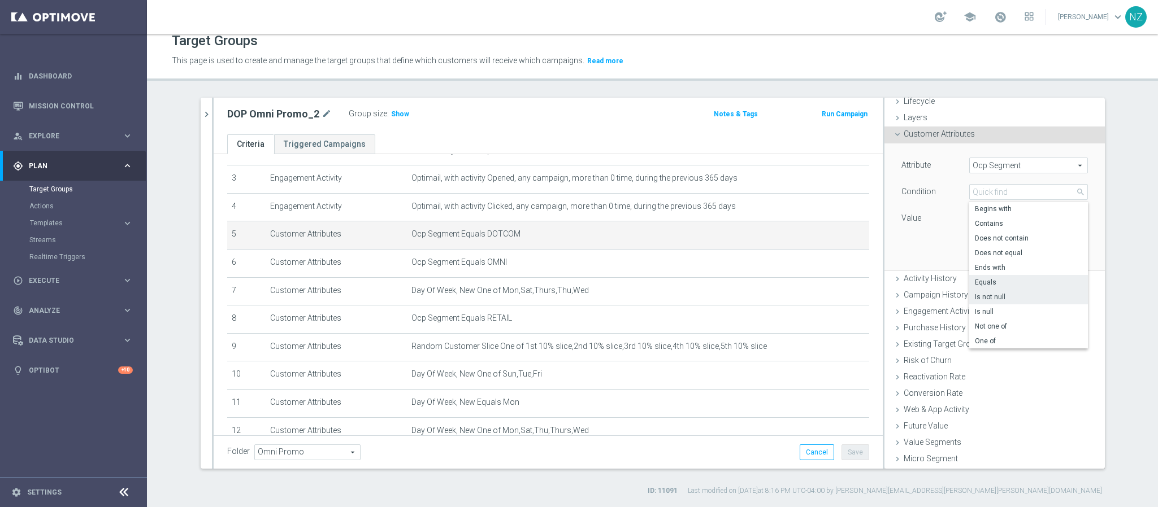
scroll to position [47, 0]
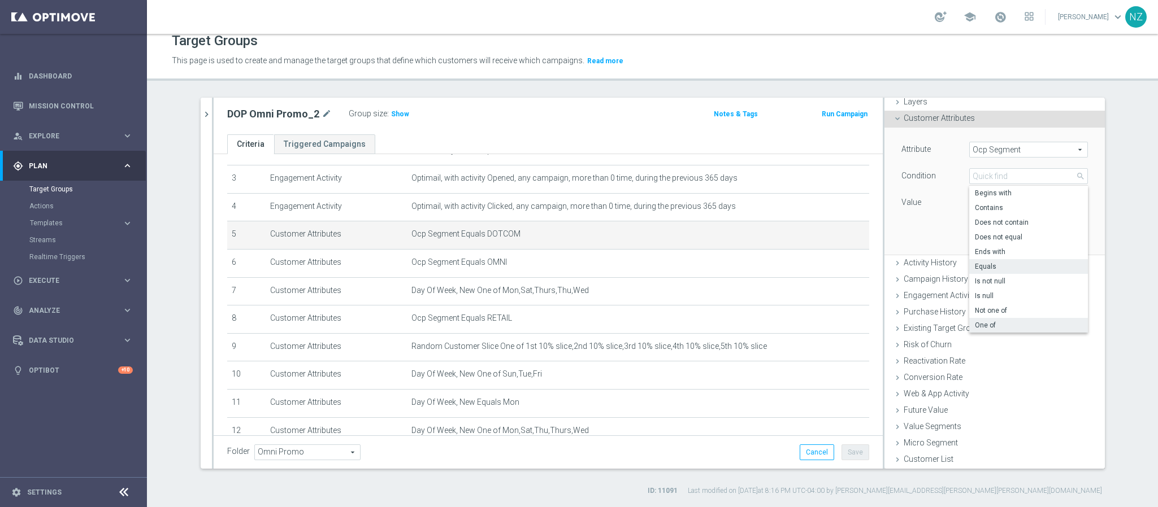
click at [983, 324] on span "One of" at bounding box center [1028, 325] width 107 height 9
type input "One of"
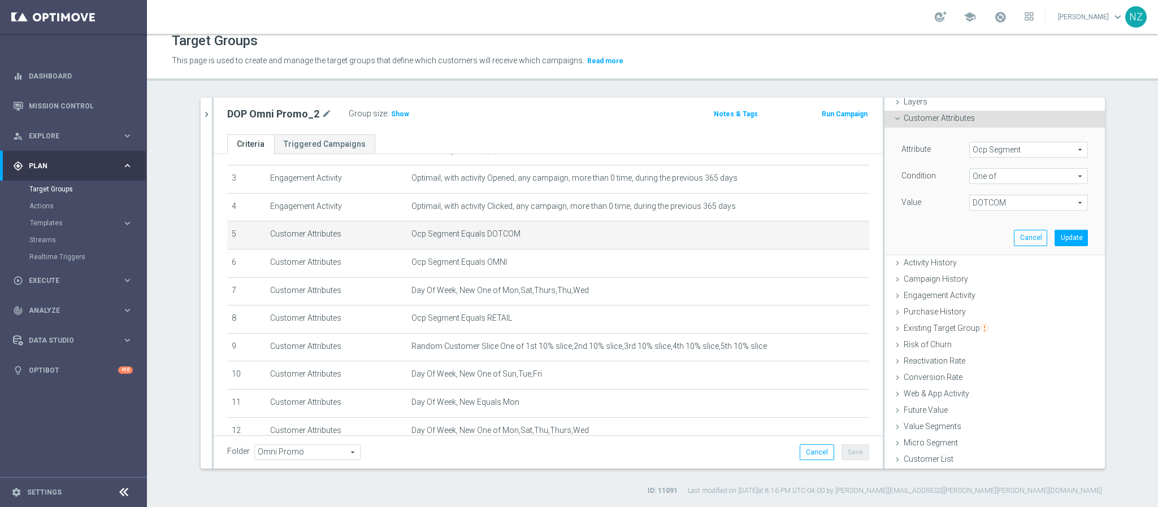
click at [999, 203] on span "DOTCOM" at bounding box center [1029, 203] width 118 height 15
click at [978, 248] on input "OMNI" at bounding box center [981, 249] width 7 height 7
checkbox input "true"
type input "Selected 2 of 3"
click at [985, 262] on label "RETAIL" at bounding box center [1036, 264] width 103 height 15
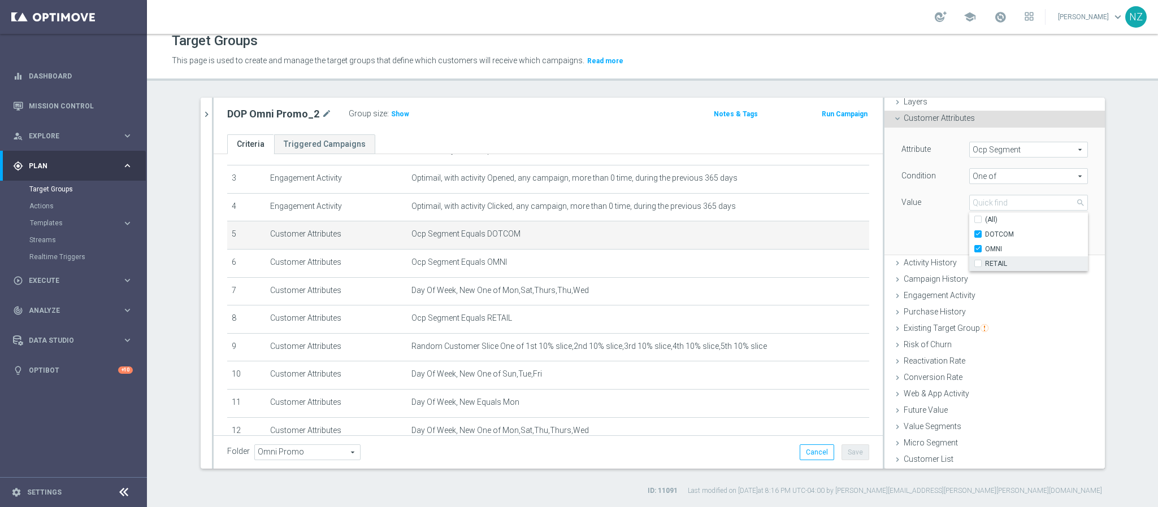
click at [978, 262] on input "RETAIL" at bounding box center [981, 264] width 7 height 7
checkbox input "true"
type input "Selected 3 of 3"
checkbox input "true"
click at [915, 228] on div "Attribute Ocp Segment Ocp Segment arrow_drop_down search Condition One of One o…" at bounding box center [994, 191] width 203 height 127
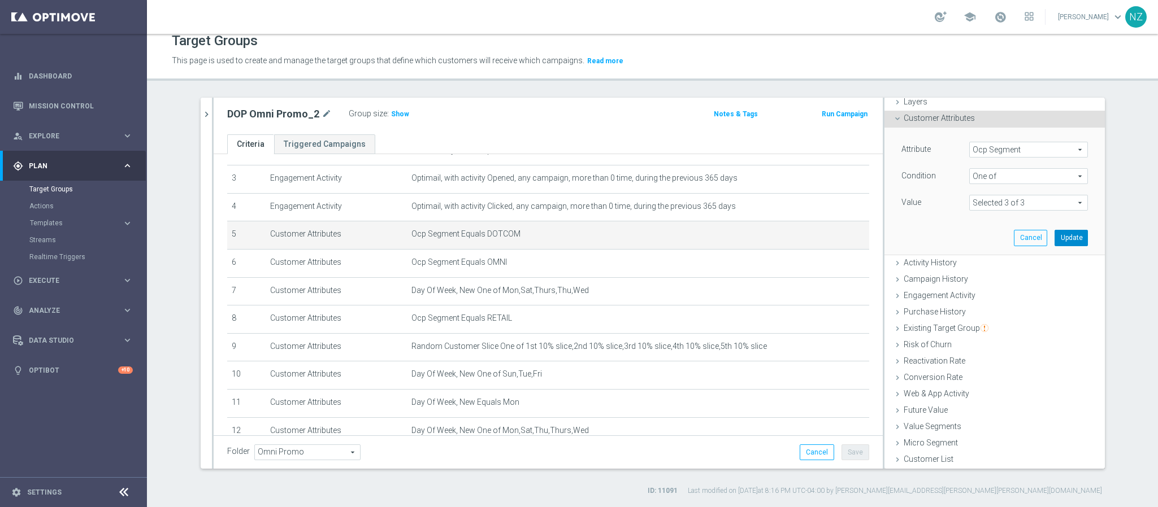
click at [1028, 238] on button "Update" at bounding box center [1070, 238] width 33 height 16
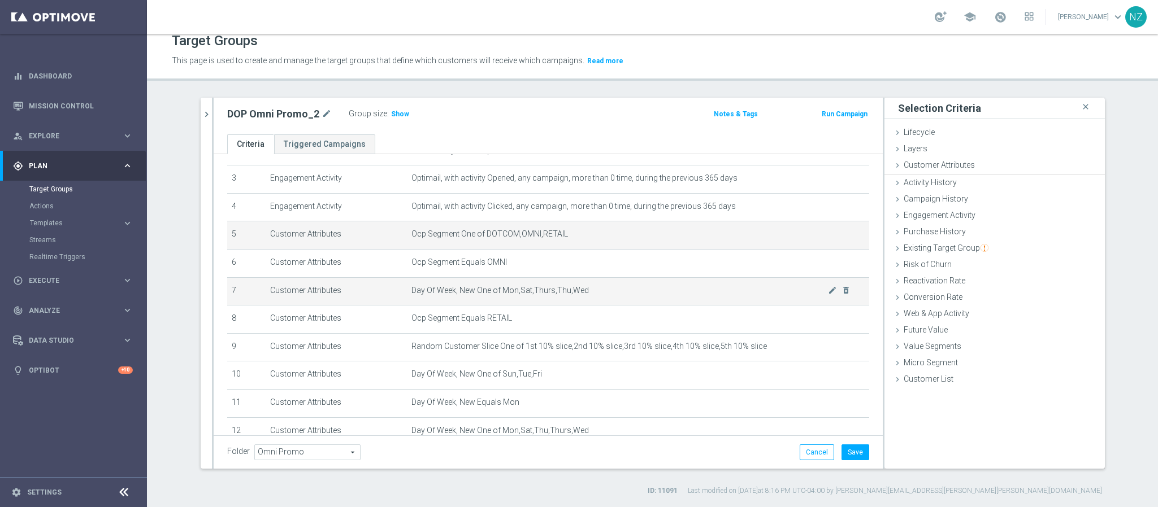
scroll to position [0, 0]
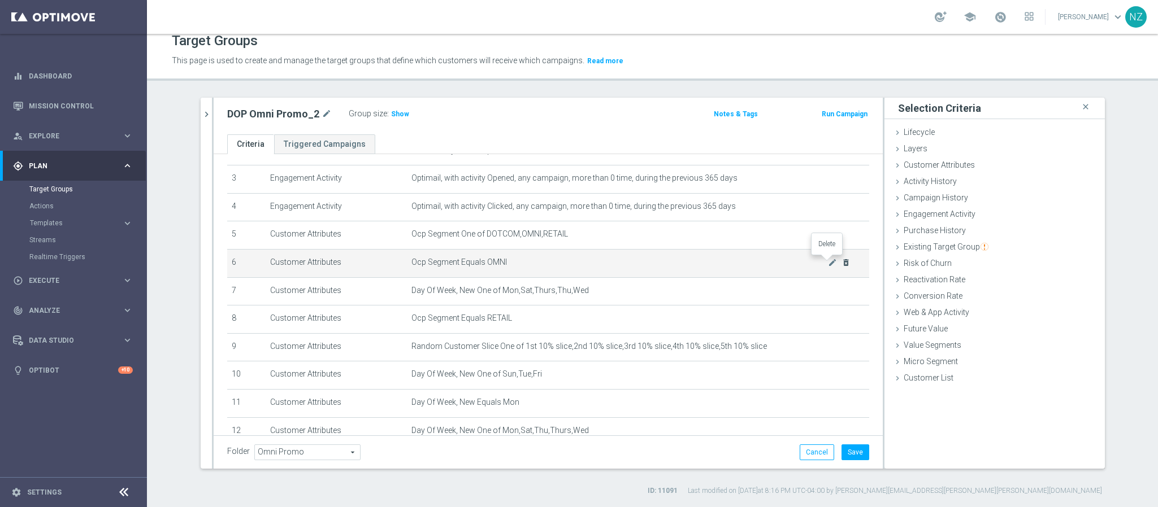
click at [841, 265] on icon "delete_forever" at bounding box center [845, 262] width 9 height 9
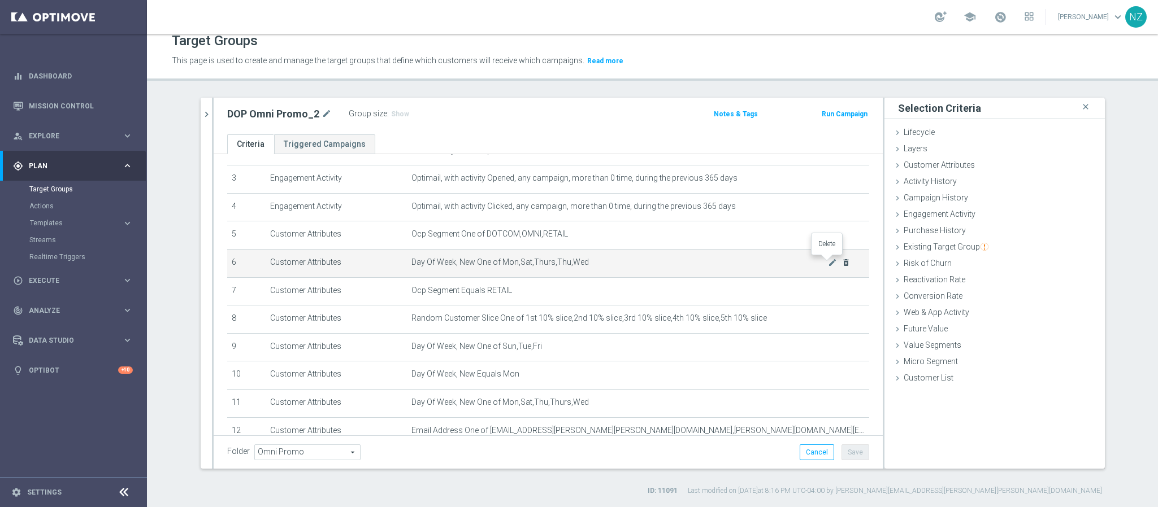
click at [841, 265] on icon "delete_forever" at bounding box center [845, 262] width 9 height 9
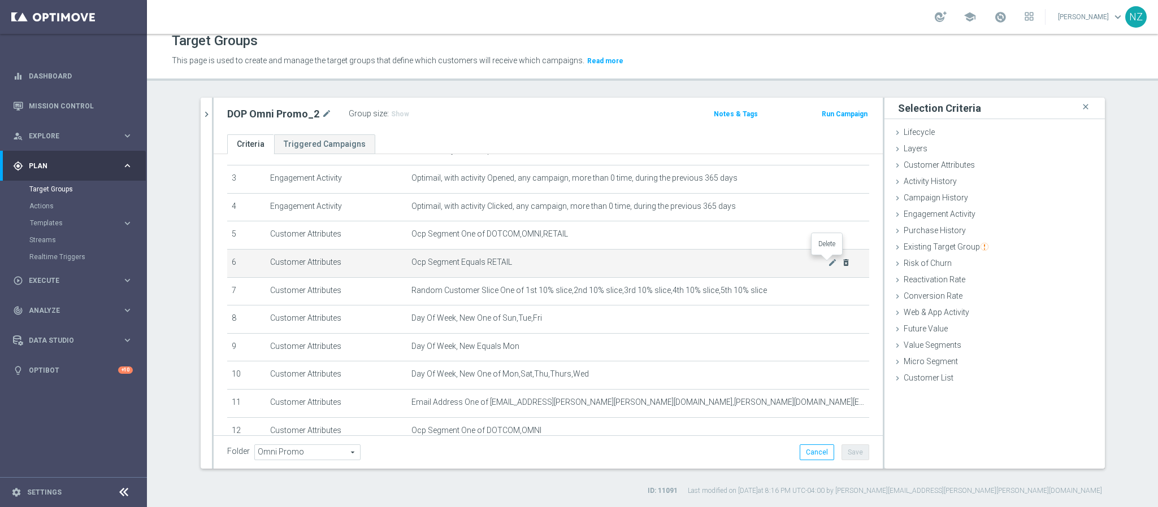
click at [841, 265] on icon "delete_forever" at bounding box center [845, 262] width 9 height 9
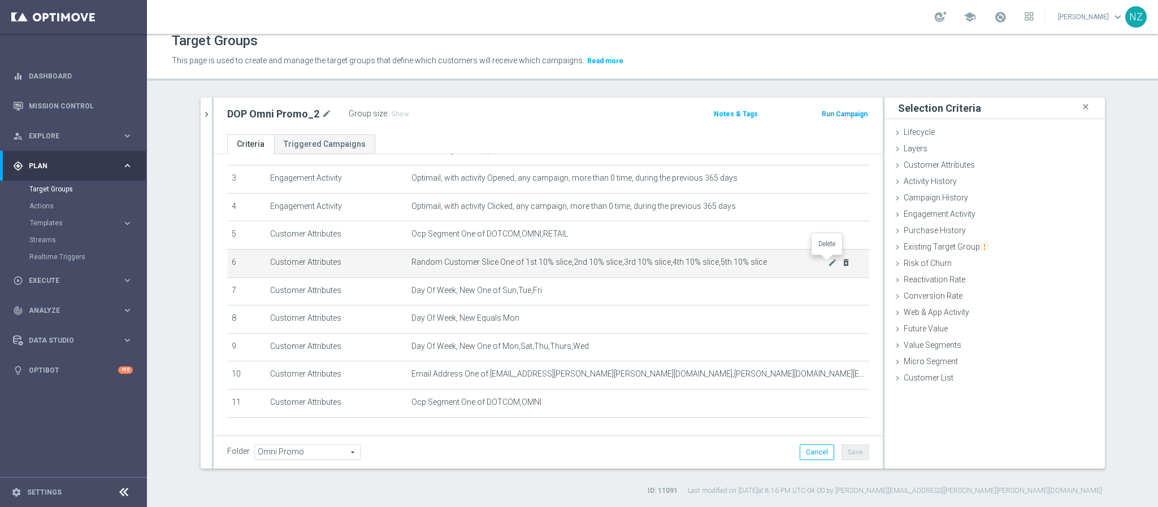
click at [841, 265] on icon "delete_forever" at bounding box center [845, 262] width 9 height 9
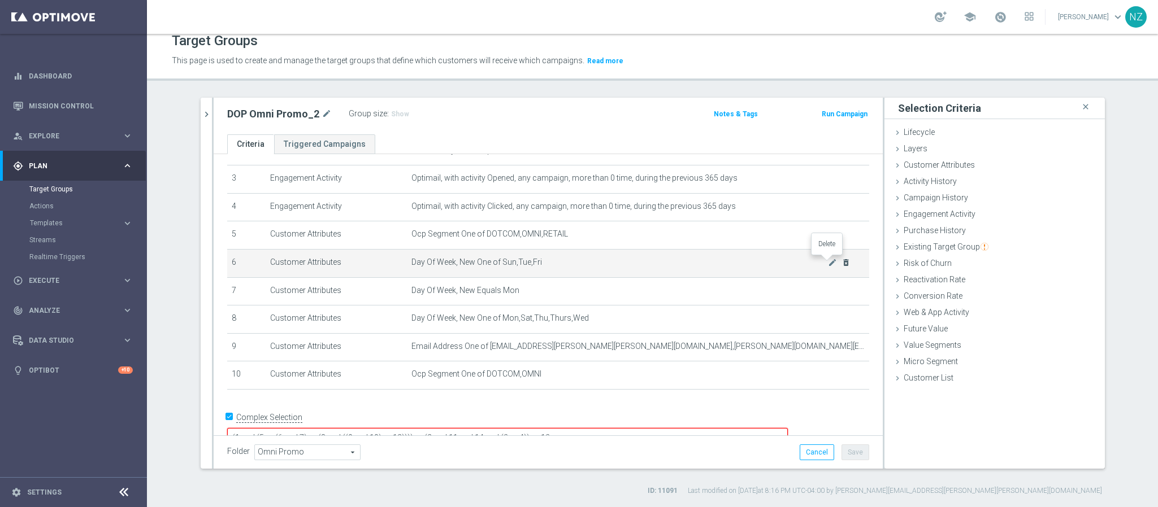
click at [841, 265] on icon "delete_forever" at bounding box center [845, 262] width 9 height 9
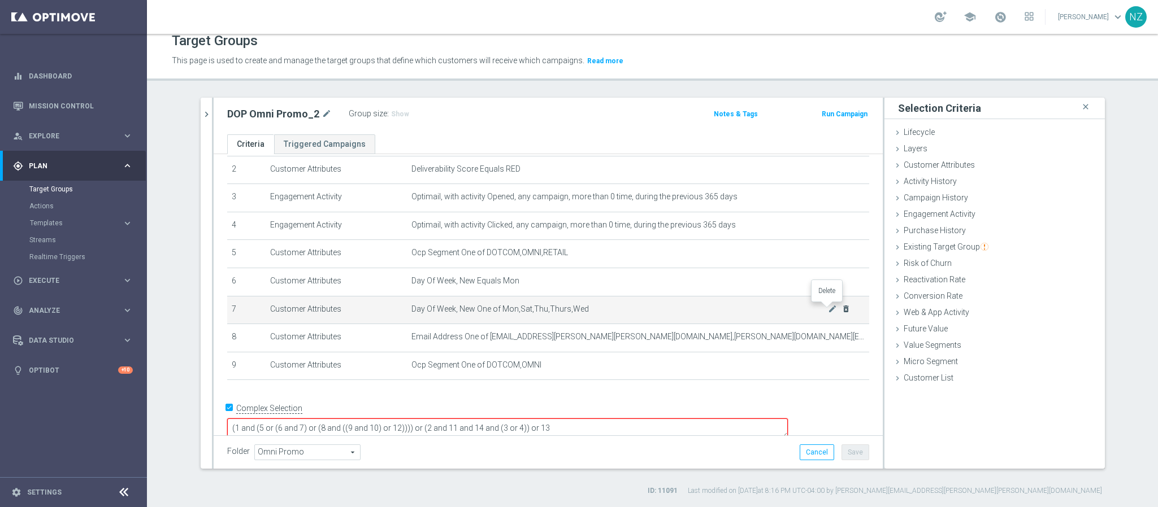
click at [841, 307] on icon "delete_forever" at bounding box center [845, 309] width 9 height 9
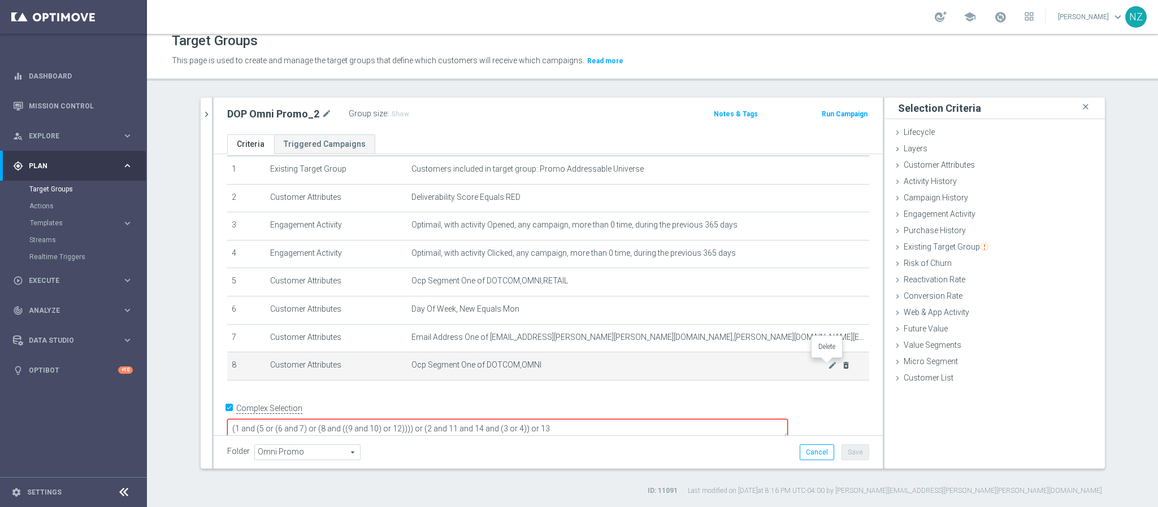
click at [841, 363] on icon "delete_forever" at bounding box center [845, 365] width 9 height 9
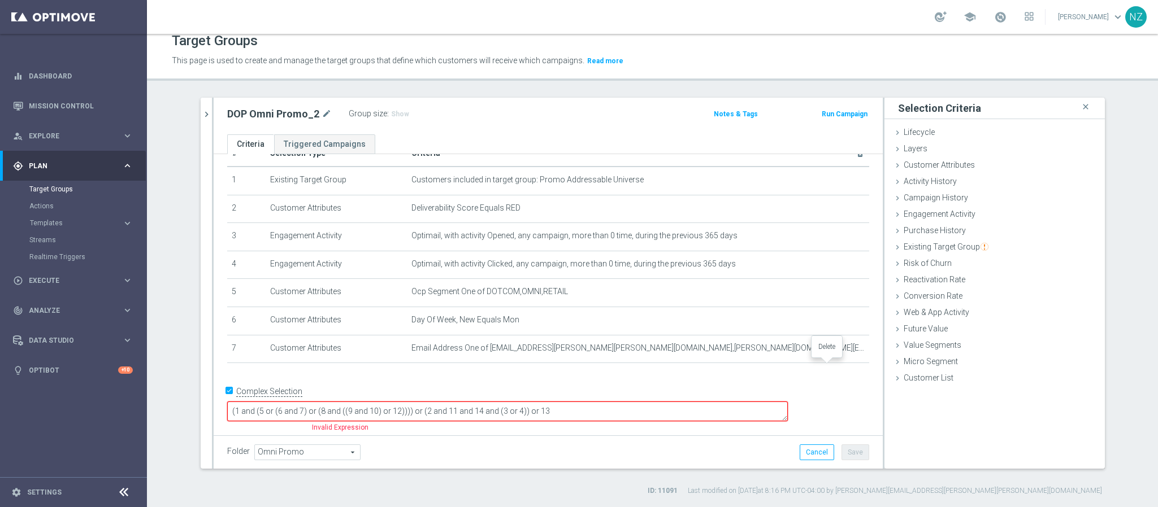
scroll to position [10, 0]
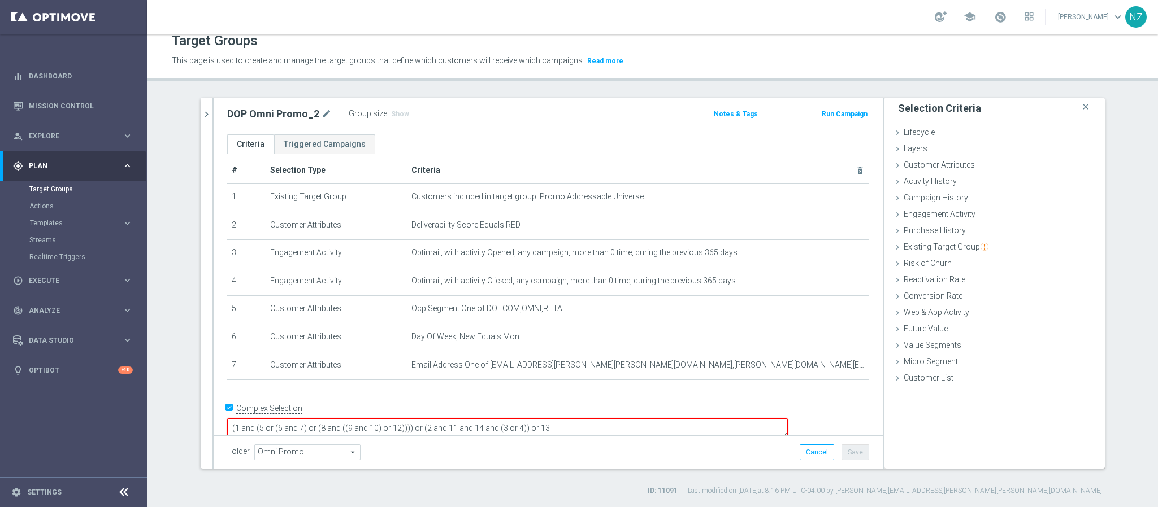
click at [351, 419] on textarea "(1 and (5 or (6 and 7) or (8 and ((9 and 10) or 12)))) or (2 and 11 and 14 and …" at bounding box center [507, 429] width 561 height 20
click at [329, 419] on textarea "(1 and (5 or 7) or (8 and ((9 and 10) or 12)))) or (2 and 11 and 14 and (3 or 4…" at bounding box center [507, 429] width 561 height 20
drag, startPoint x: 374, startPoint y: 409, endPoint x: 424, endPoint y: 406, distance: 51.0
click at [424, 419] on textarea "(1 and 5) or (2 and 11 and 14 and (3 or 4)) or 13" at bounding box center [507, 429] width 561 height 20
drag, startPoint x: 414, startPoint y: 409, endPoint x: 468, endPoint y: 413, distance: 55.0
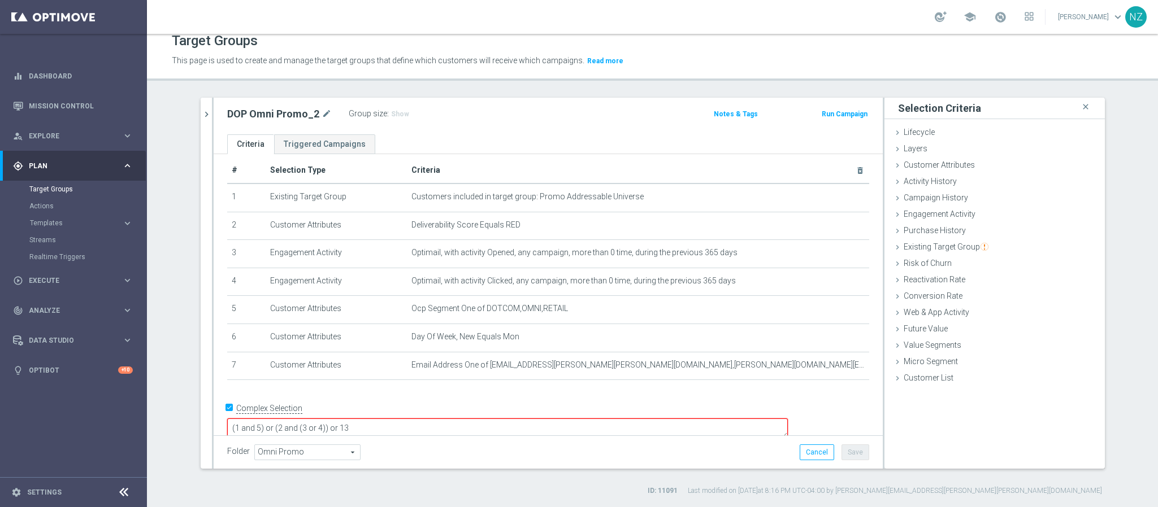
click at [468, 419] on textarea "(1 and 5) or (2 and (3 or 4)) or 13" at bounding box center [507, 429] width 561 height 20
click at [371, 419] on textarea "(1 and 5) or (2 and (3 or 4)) or 7" at bounding box center [507, 429] width 561 height 20
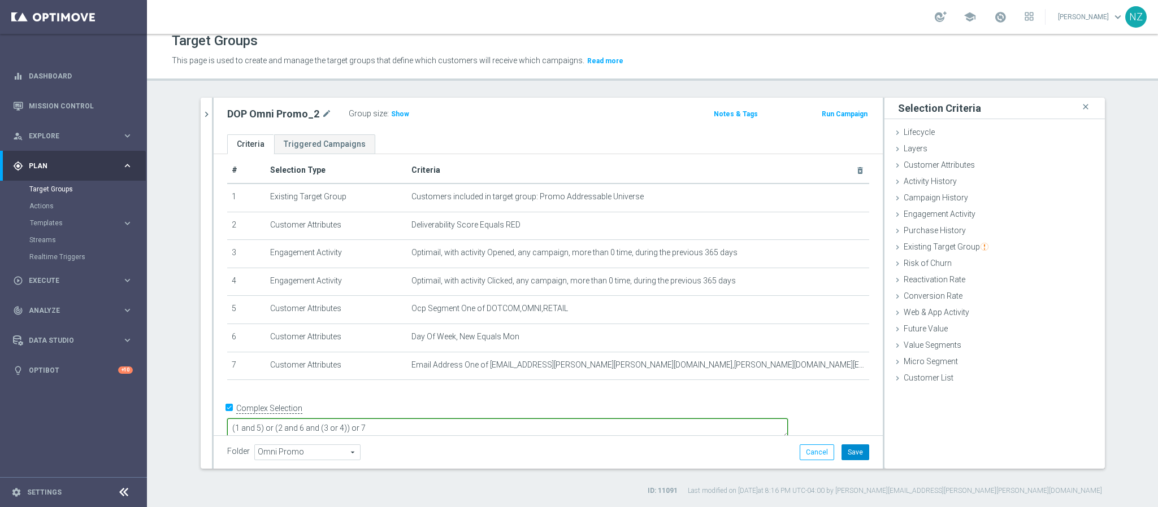
type textarea "(1 and 5) or (2 and 6 and (3 or 4)) or 7"
click at [856, 450] on button "Save" at bounding box center [855, 453] width 28 height 16
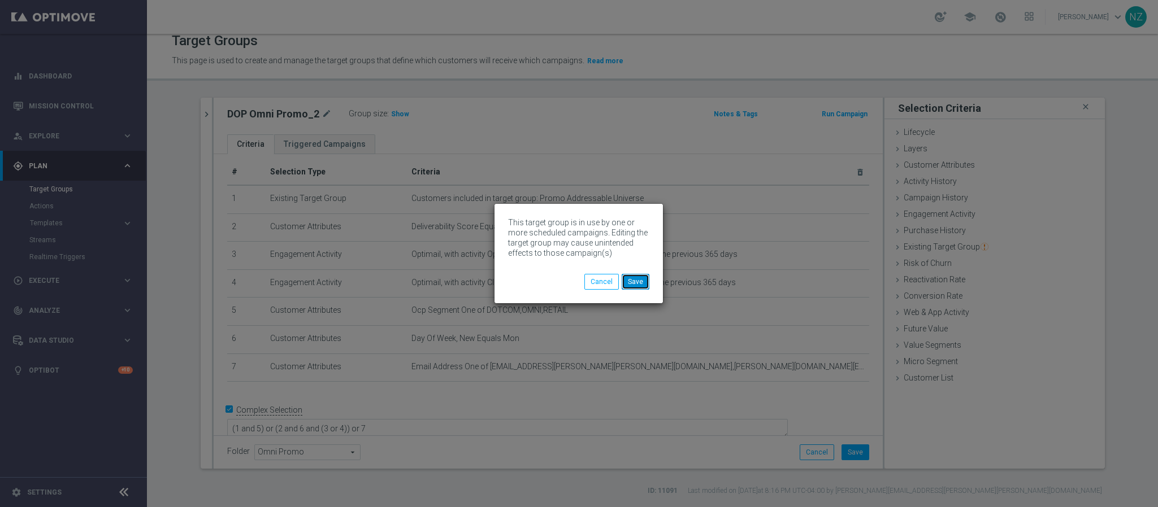
click at [637, 285] on button "Save" at bounding box center [636, 282] width 28 height 16
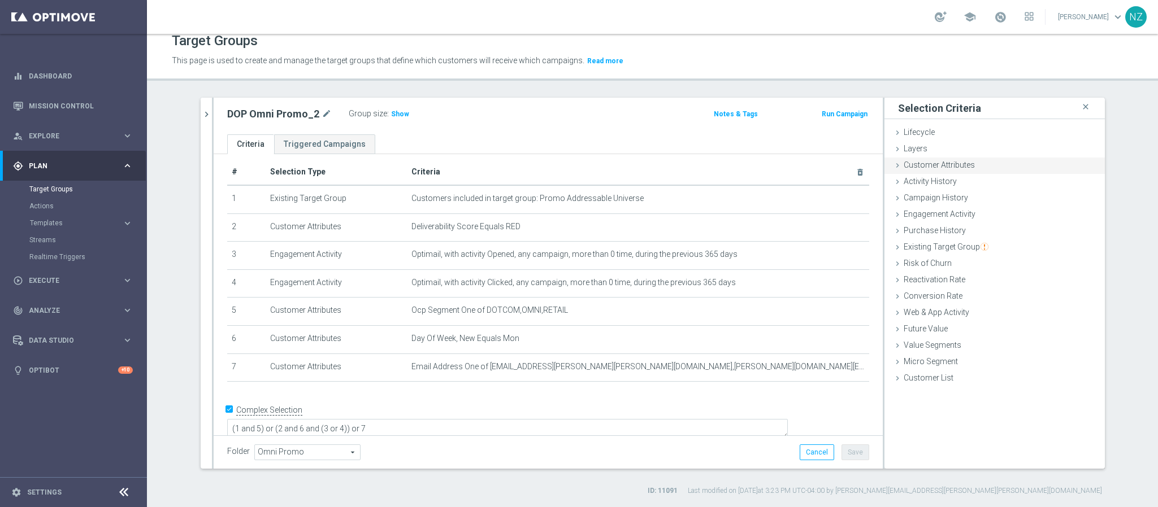
click at [944, 164] on span "Customer Attributes" at bounding box center [939, 164] width 71 height 9
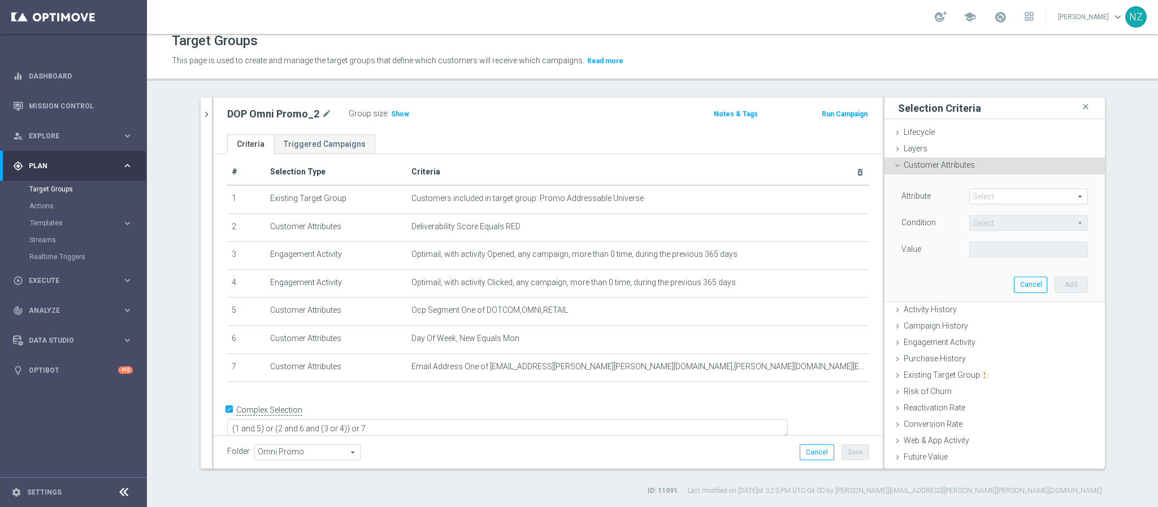
click at [982, 196] on span at bounding box center [1029, 196] width 118 height 15
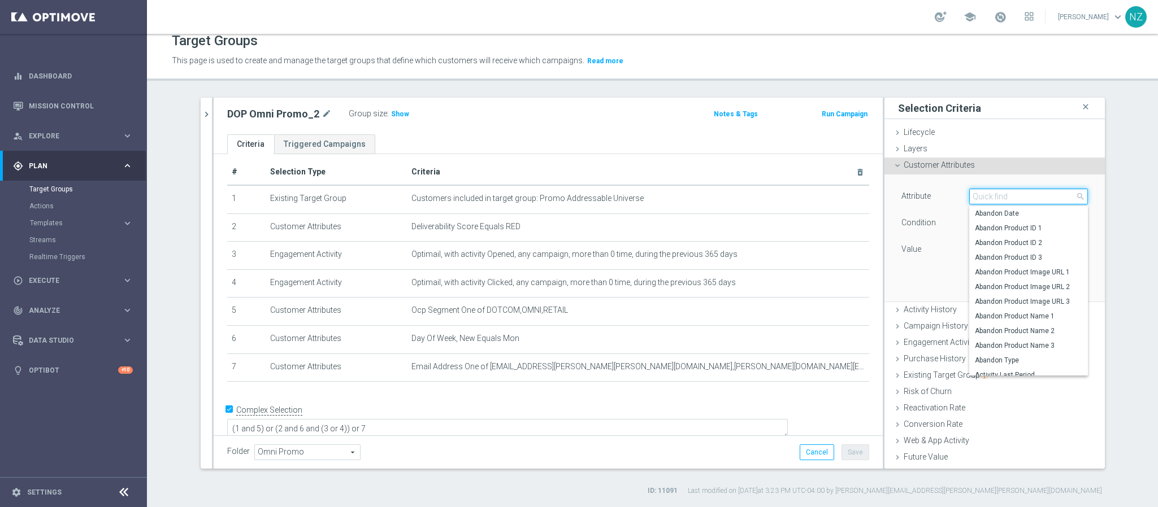
click at [982, 198] on input "search" at bounding box center [1028, 197] width 119 height 16
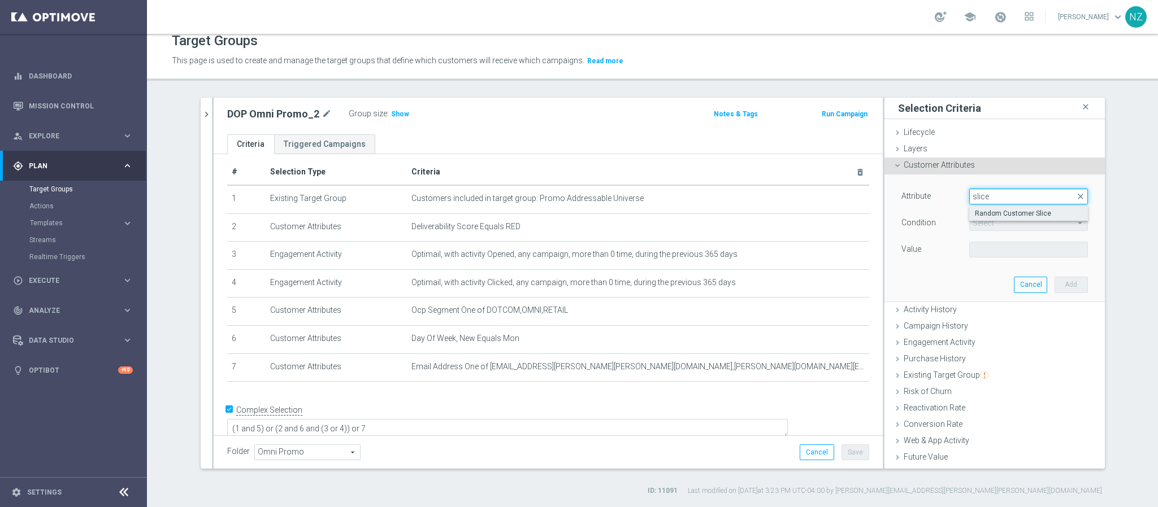
type input "slice"
click at [996, 214] on span "Random Customer Slice" at bounding box center [1028, 213] width 107 height 9
type input "Random Customer Slice"
click at [982, 227] on span "Equals" at bounding box center [1029, 223] width 118 height 15
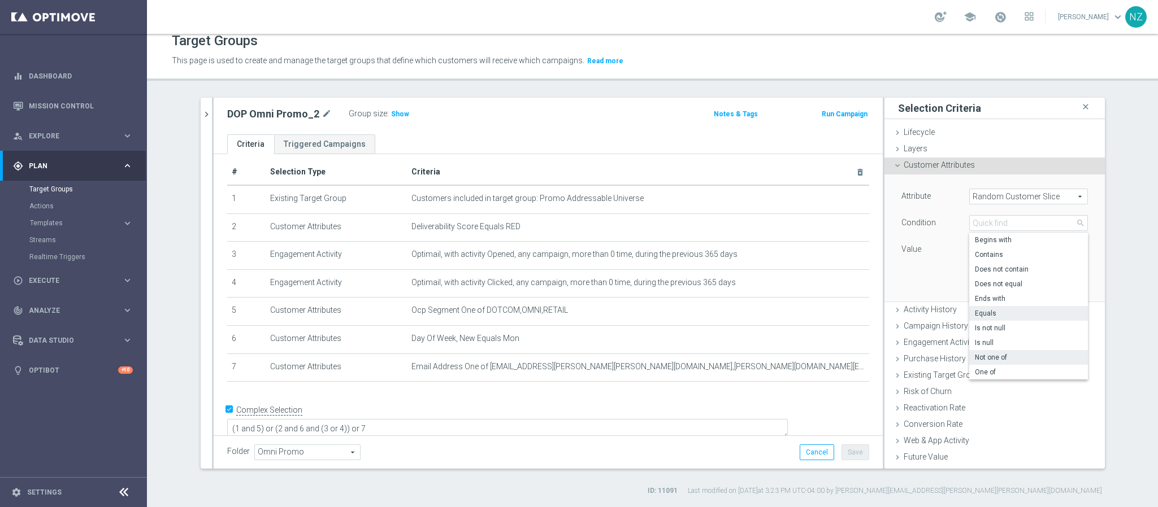
click at [995, 353] on label "Not one of" at bounding box center [1028, 357] width 119 height 15
type input "Not one of"
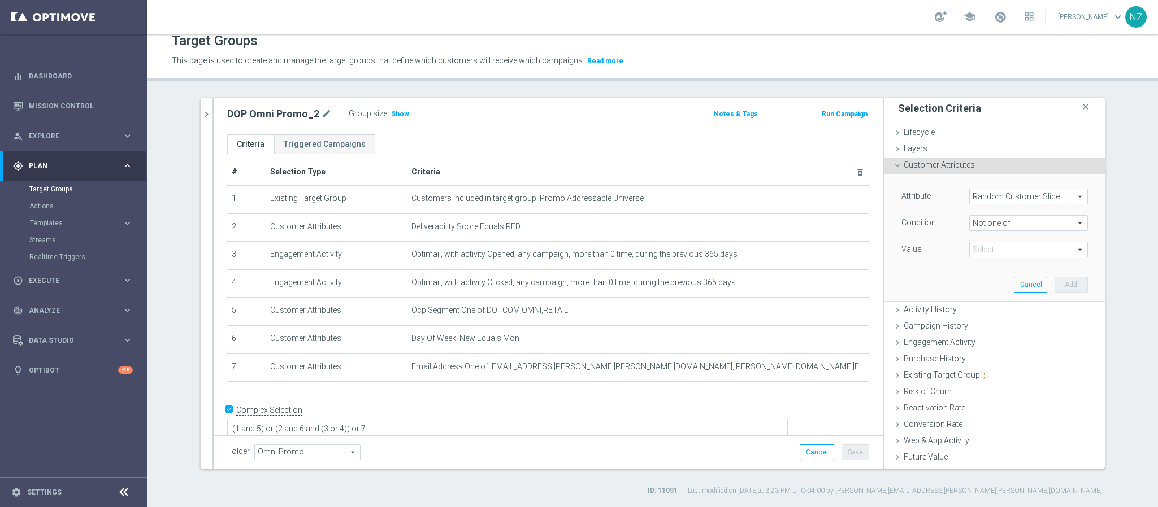
click at [999, 253] on span at bounding box center [1029, 249] width 118 height 15
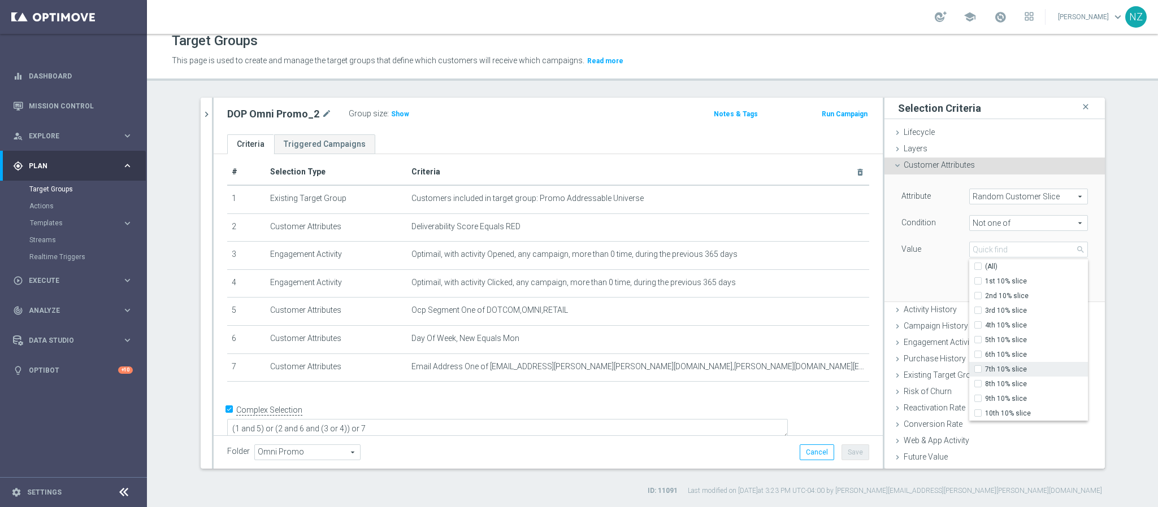
click at [992, 370] on span "7th 10% slice" at bounding box center [1036, 369] width 103 height 9
click at [985, 370] on input "7th 10% slice" at bounding box center [981, 369] width 7 height 7
checkbox input "true"
type input "7th 10% slice"
click at [1011, 218] on span "Not one of" at bounding box center [1029, 223] width 118 height 15
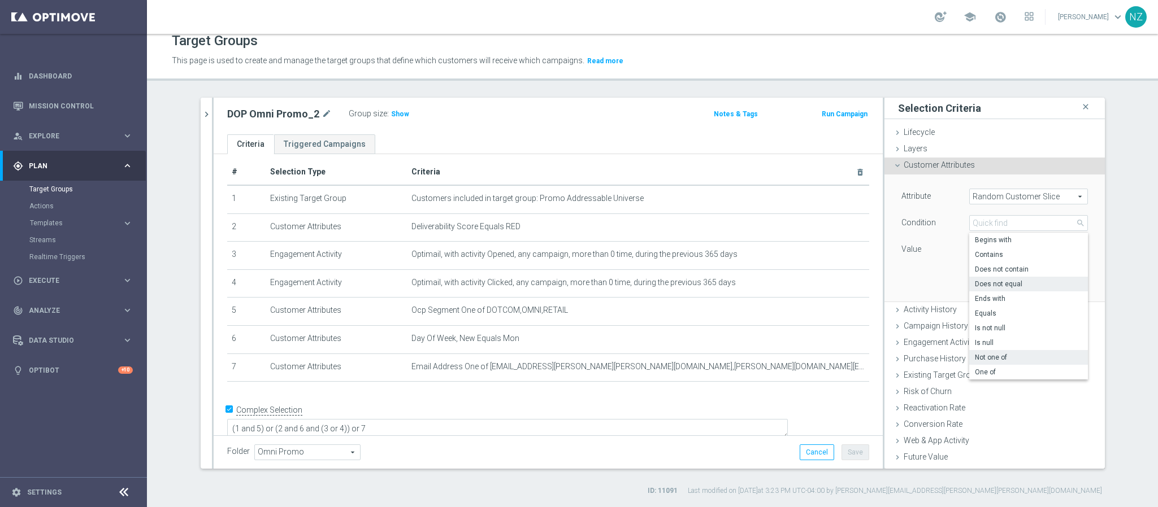
click at [1004, 281] on span "Does not equal" at bounding box center [1028, 284] width 107 height 9
type input "Does not equal"
click at [1001, 249] on span at bounding box center [1029, 249] width 118 height 15
click at [993, 351] on span "7th 10% slice" at bounding box center [1028, 354] width 107 height 9
type input "7th 10% slice"
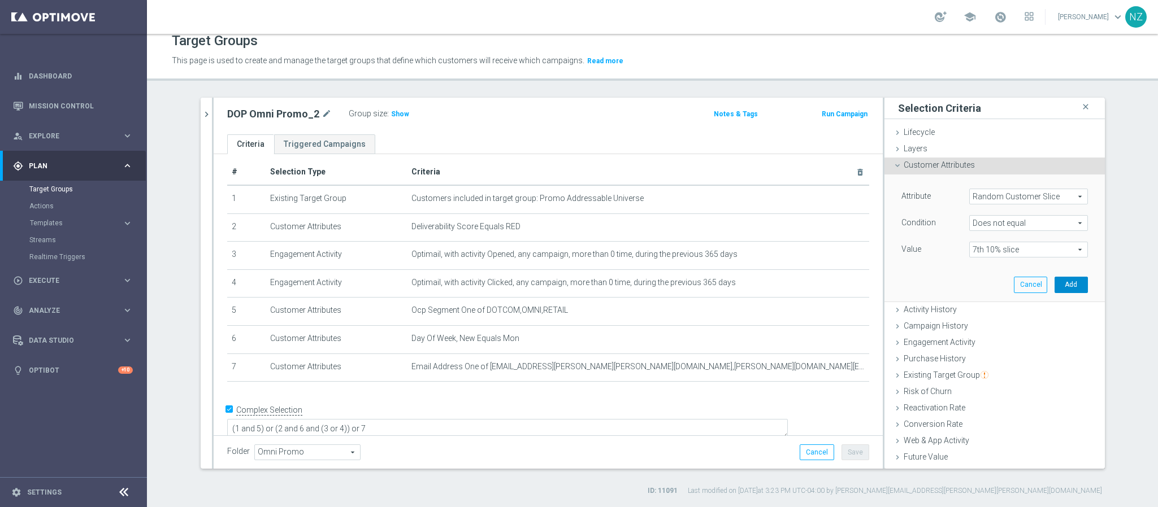
click at [1028, 292] on button "Add" at bounding box center [1070, 285] width 33 height 16
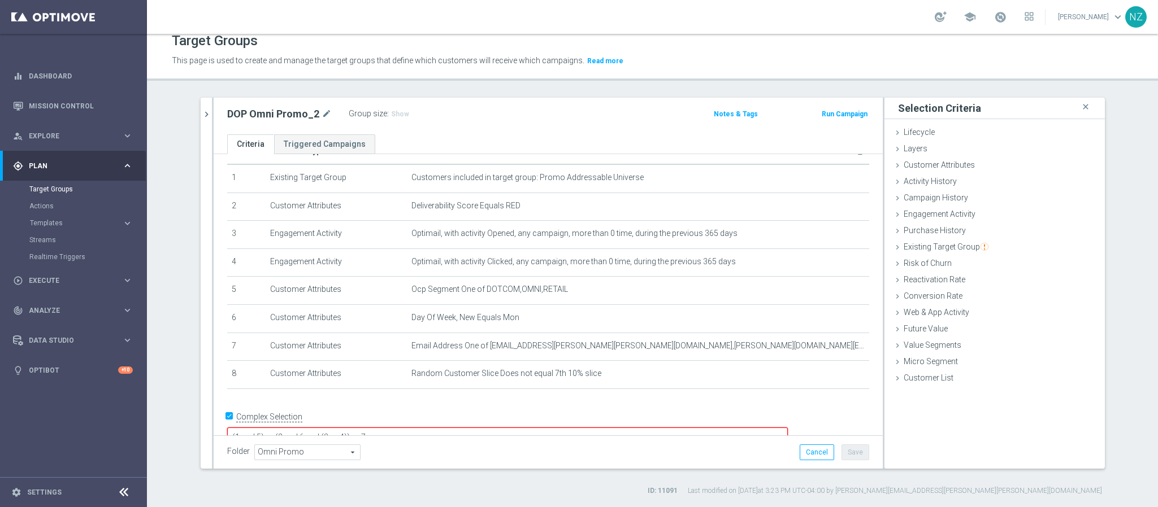
scroll to position [38, 0]
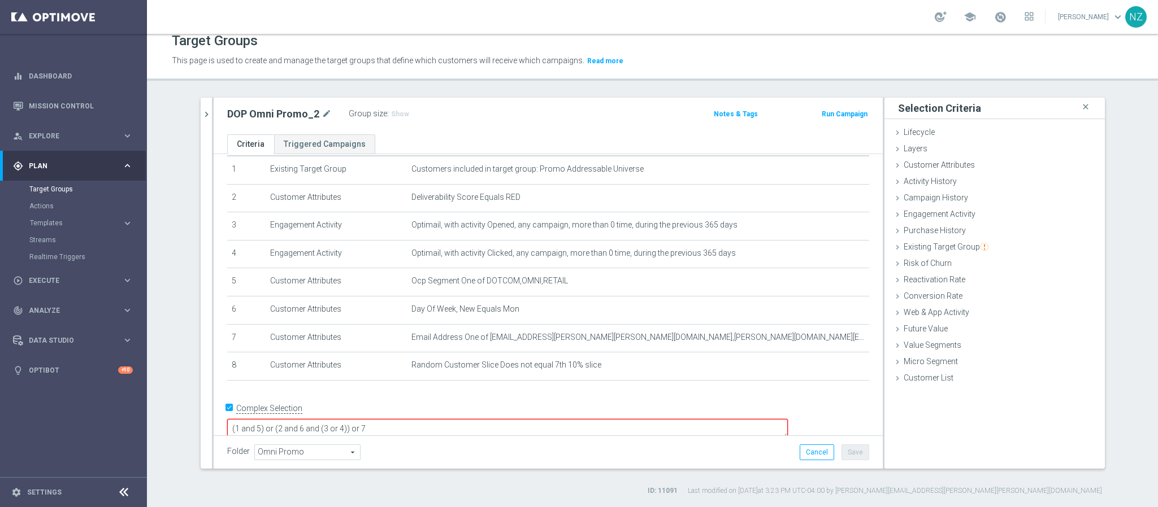
click at [304, 419] on textarea "(1 and 5) or (2 and 6 and (3 or 4)) or 7" at bounding box center [507, 429] width 561 height 20
click at [448, 419] on textarea "((1 and 5) or (2 and 6 and (3 or 4)) or 7" at bounding box center [507, 429] width 561 height 20
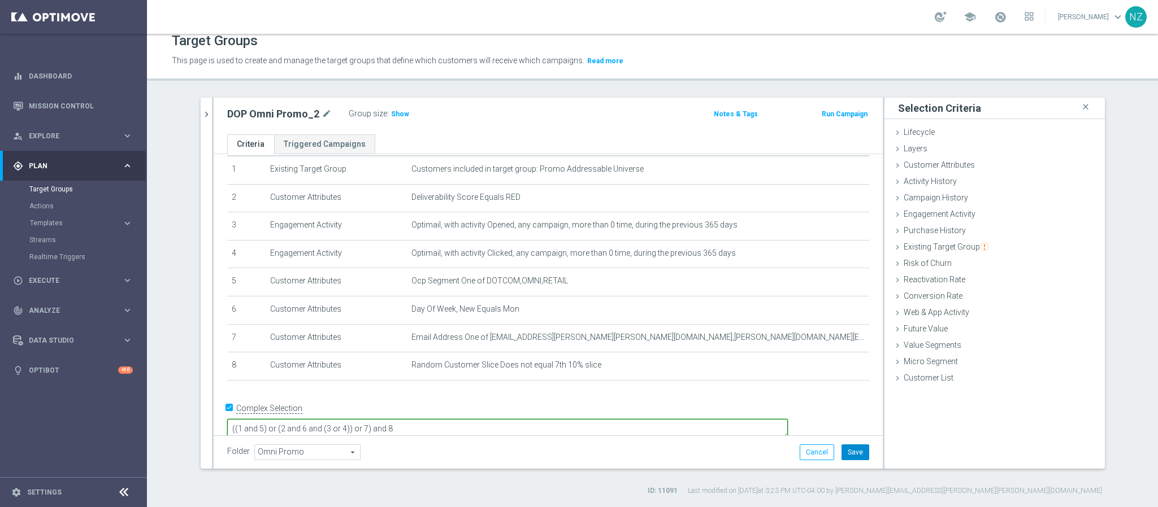
type textarea "((1 and 5) or (2 and 6 and (3 or 4)) or 7) and 8"
click at [845, 449] on button "Save" at bounding box center [855, 453] width 28 height 16
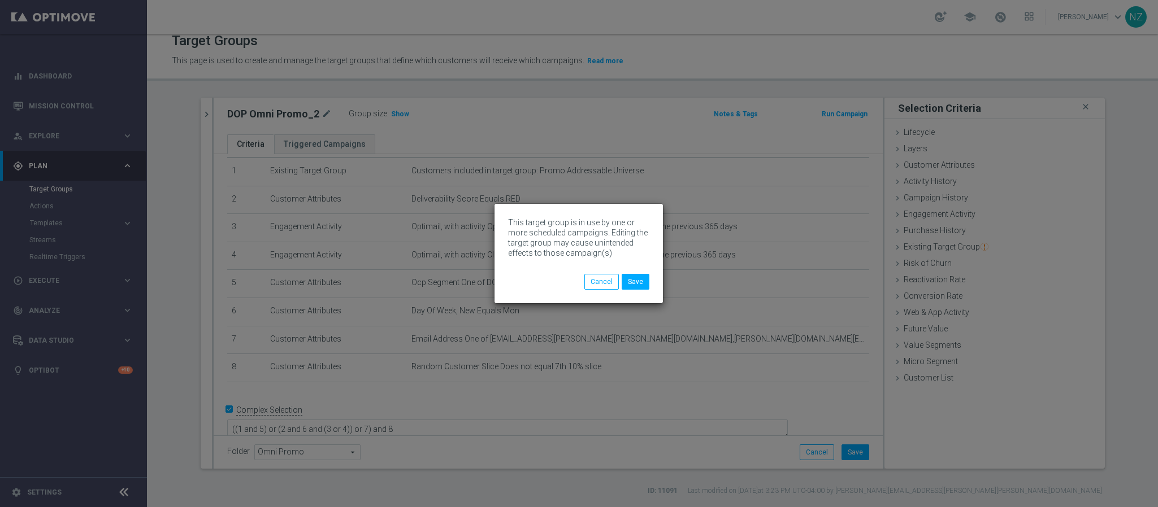
click at [635, 270] on div "This target group is in use by one or more scheduled campaigns. Editing the tar…" at bounding box center [578, 246] width 141 height 57
click at [635, 287] on button "Save" at bounding box center [636, 282] width 28 height 16
